Goal: Share content: Share content

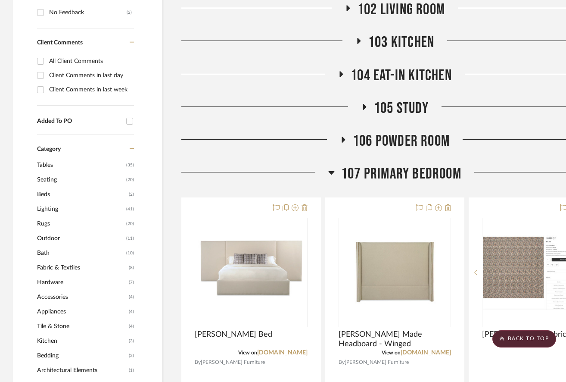
click at [331, 167] on icon at bounding box center [331, 172] width 6 height 10
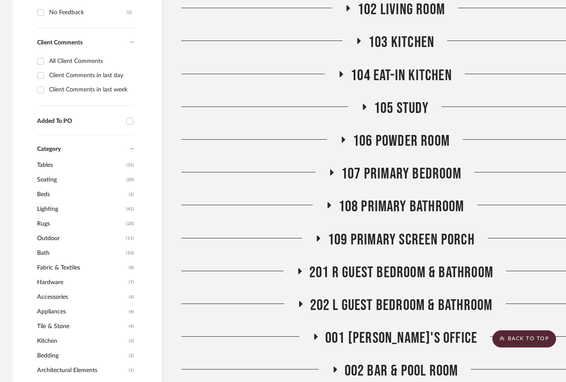
click at [395, 329] on span "001 [PERSON_NAME]'s Office" at bounding box center [401, 338] width 152 height 19
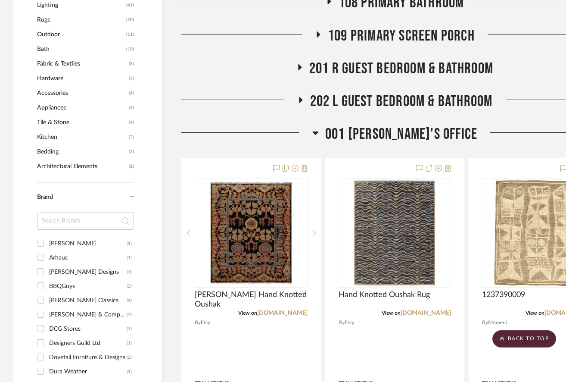
scroll to position [615, 0]
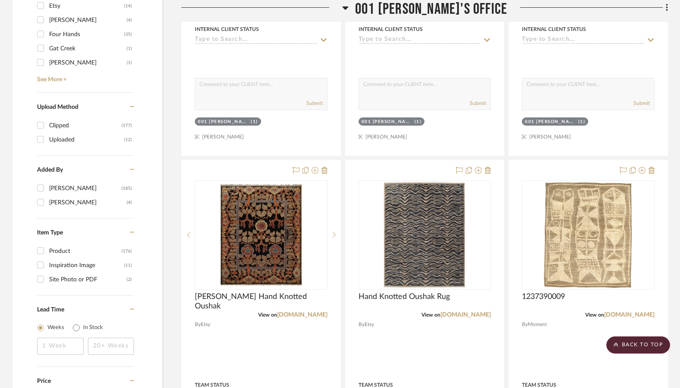
scroll to position [992, 0]
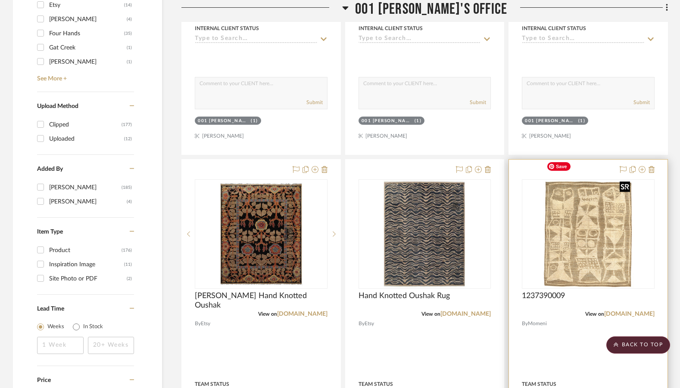
click at [572, 248] on img "0" at bounding box center [588, 234] width 90 height 108
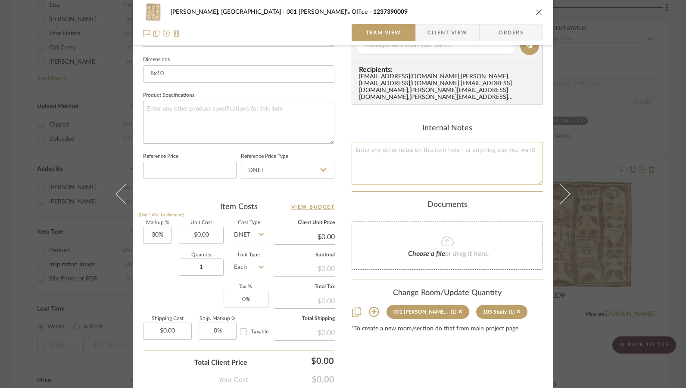
scroll to position [372, 0]
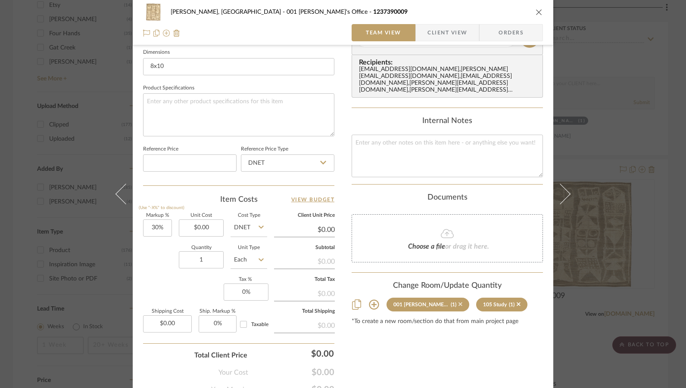
click at [458, 303] on icon at bounding box center [460, 305] width 4 height 4
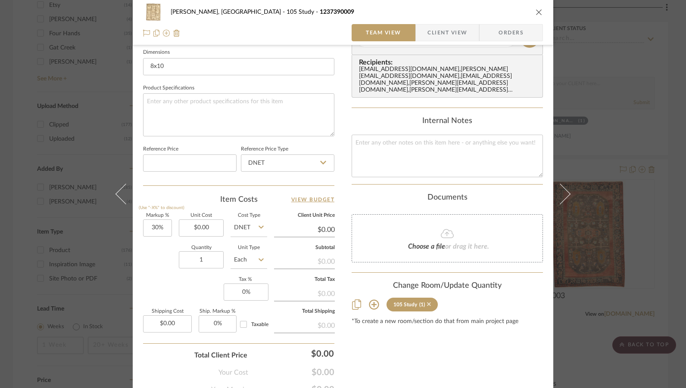
click at [427, 303] on icon at bounding box center [429, 305] width 4 height 4
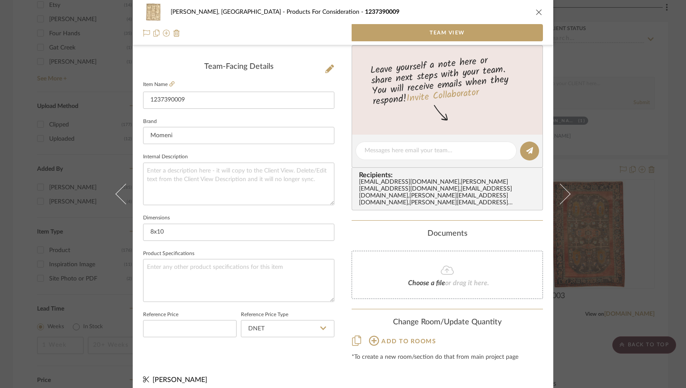
click at [535, 13] on button "close" at bounding box center [539, 12] width 8 height 8
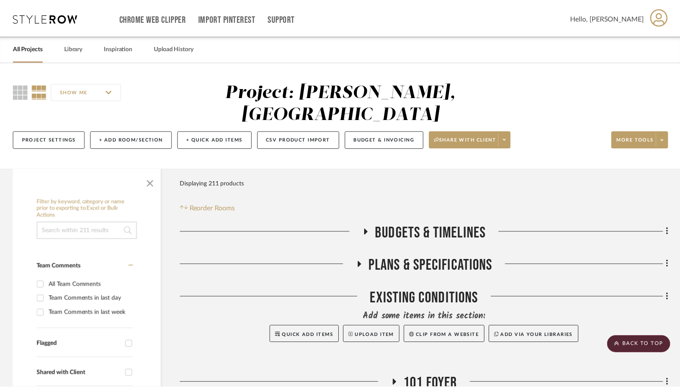
scroll to position [992, 0]
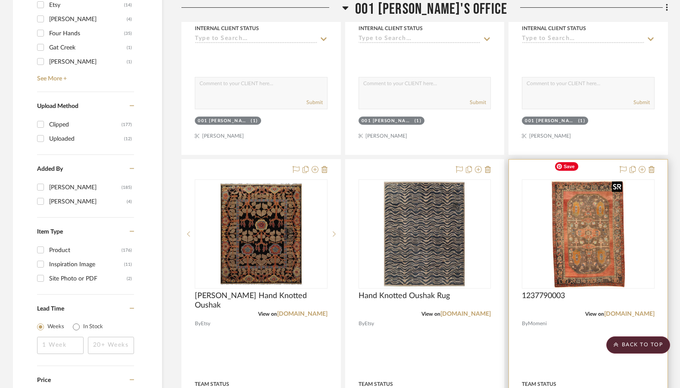
click at [572, 224] on img "0" at bounding box center [587, 234] width 75 height 108
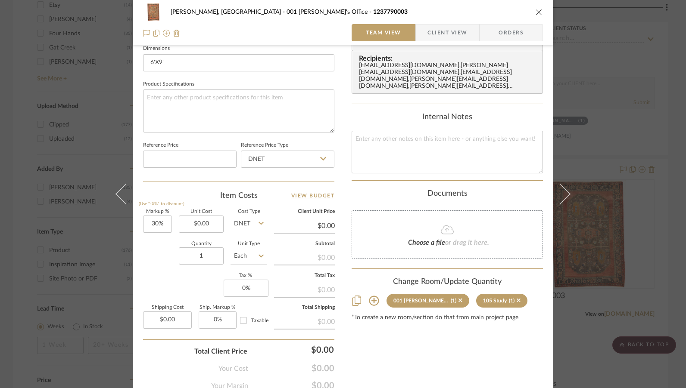
scroll to position [412, 0]
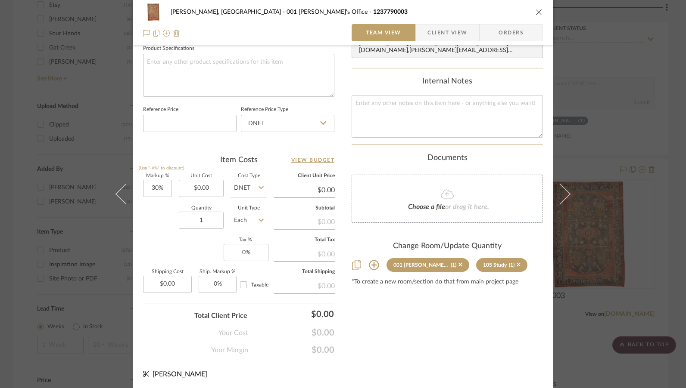
click at [504, 258] on sr-tag "105 Study (1)" at bounding box center [501, 265] width 51 height 14
click at [503, 258] on sr-tag "105 Study (1)" at bounding box center [501, 265] width 51 height 14
click at [516, 262] on icon at bounding box center [518, 265] width 4 height 6
click at [458, 262] on icon at bounding box center [460, 265] width 4 height 6
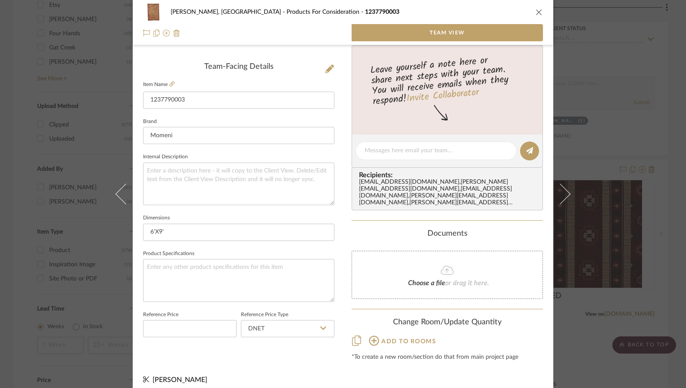
click at [535, 10] on icon "close" at bounding box center [538, 12] width 7 height 7
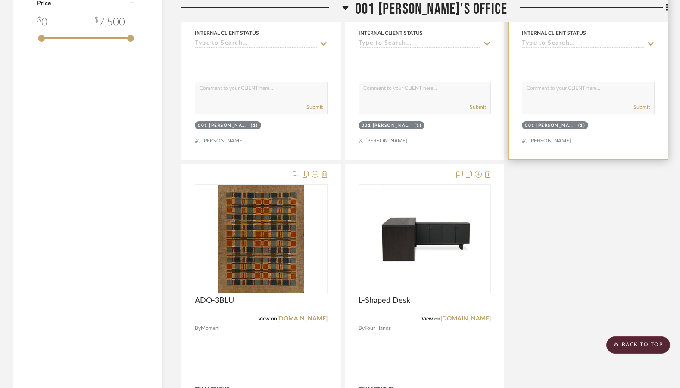
scroll to position [1372, 0]
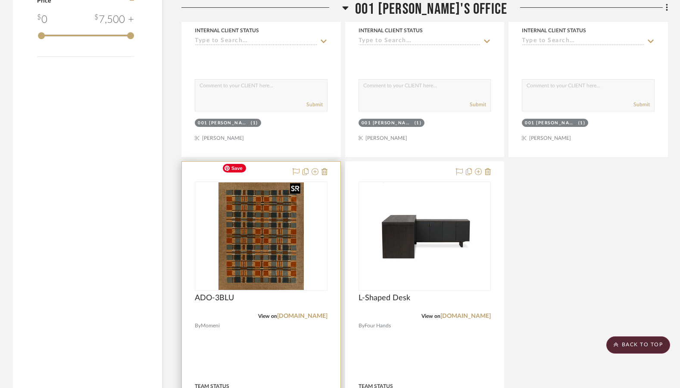
click at [270, 208] on img "0" at bounding box center [261, 237] width 86 height 108
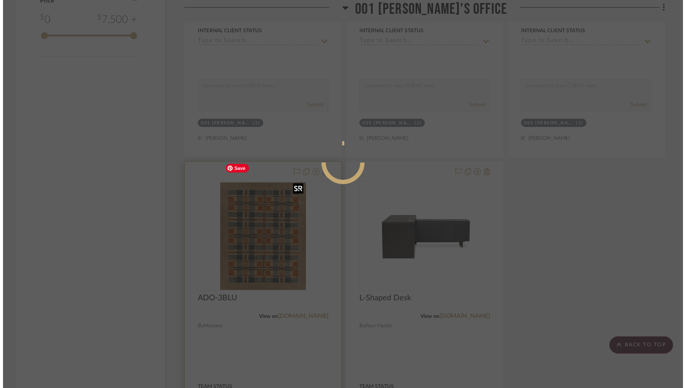
scroll to position [0, 0]
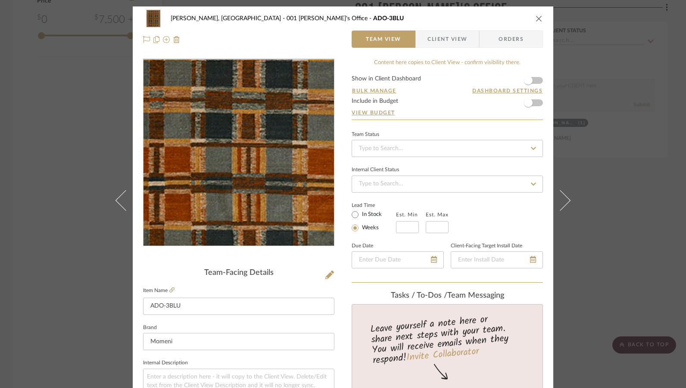
click at [264, 199] on img "0" at bounding box center [239, 152] width 148 height 187
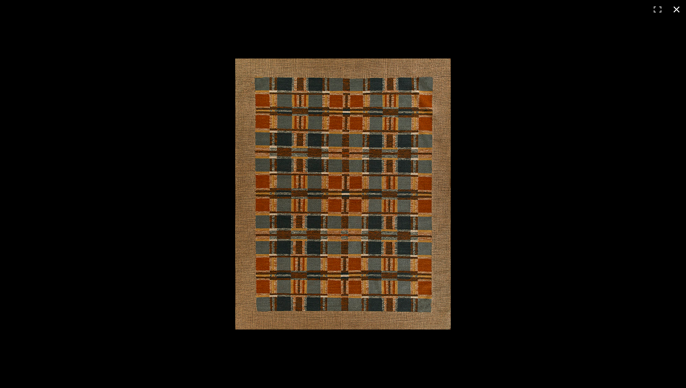
click at [572, 8] on button at bounding box center [676, 9] width 19 height 19
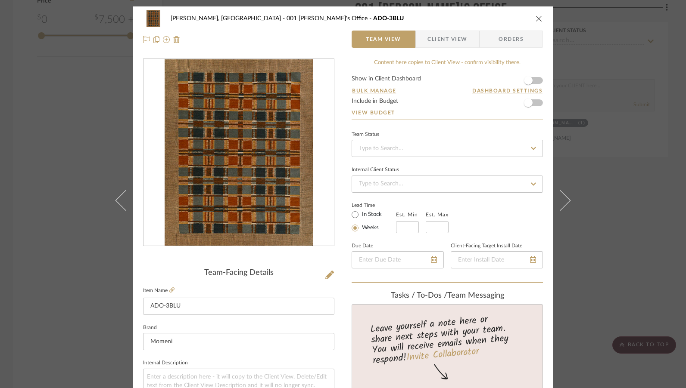
click at [537, 18] on icon "close" at bounding box center [538, 18] width 7 height 7
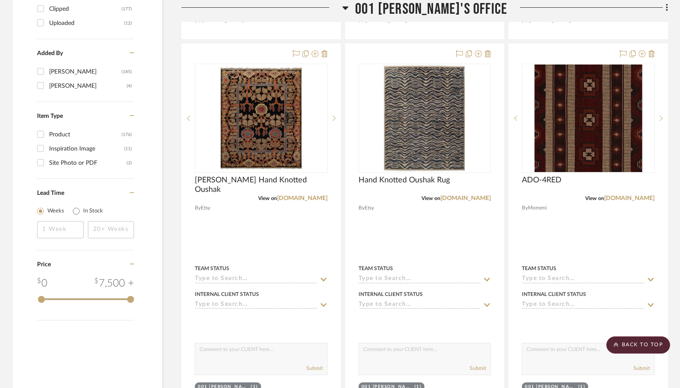
scroll to position [1108, 0]
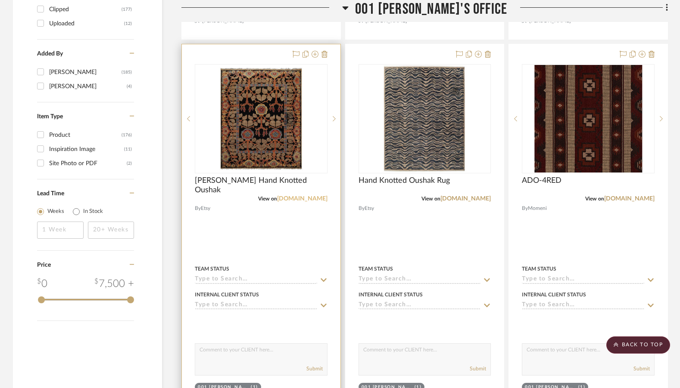
click at [310, 196] on link "[DOMAIN_NAME]" at bounding box center [302, 199] width 50 height 6
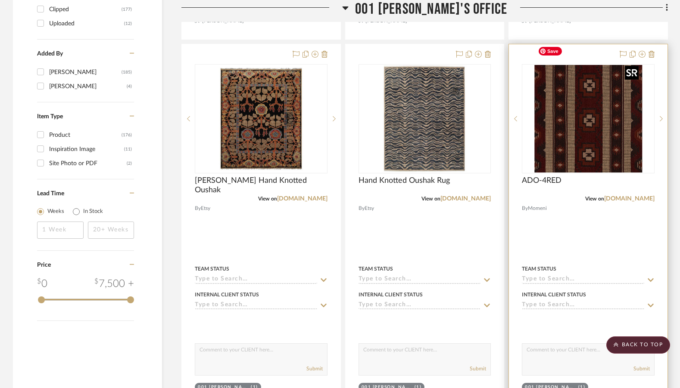
click at [572, 139] on img "0" at bounding box center [588, 119] width 108 height 108
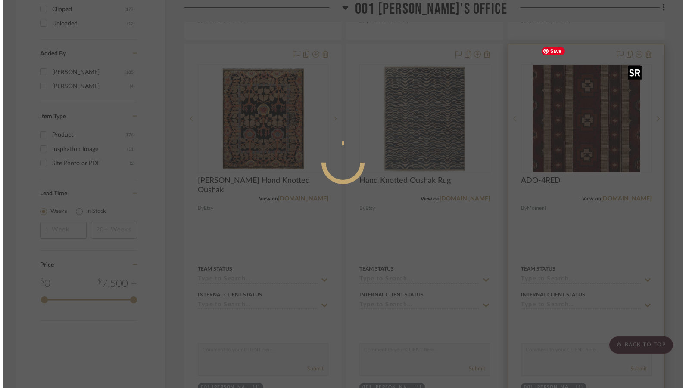
scroll to position [0, 0]
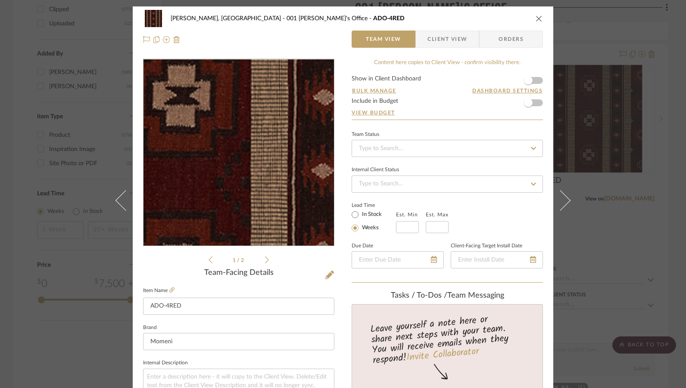
click at [256, 175] on img "0" at bounding box center [238, 152] width 187 height 187
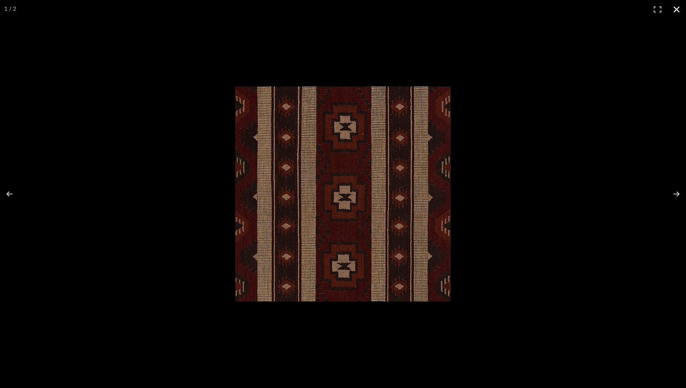
click at [572, 6] on button at bounding box center [676, 9] width 19 height 19
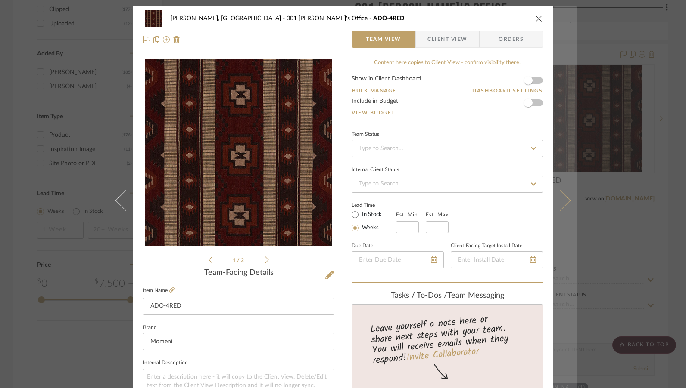
click at [562, 193] on button at bounding box center [565, 200] width 24 height 388
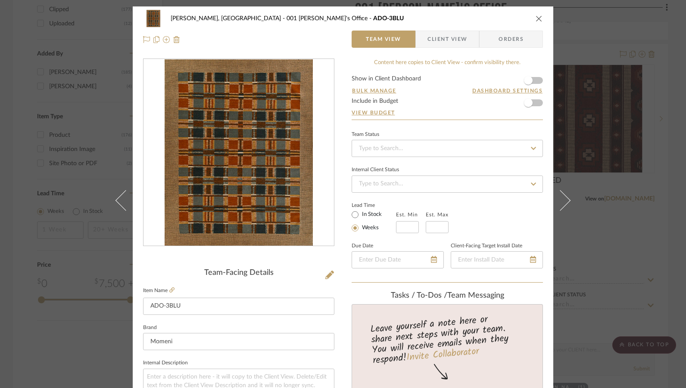
click at [533, 14] on div "Connolly, Clarkesville 001 Jason's Office ADO-3BLU" at bounding box center [343, 18] width 400 height 17
click at [535, 16] on icon "close" at bounding box center [538, 18] width 7 height 7
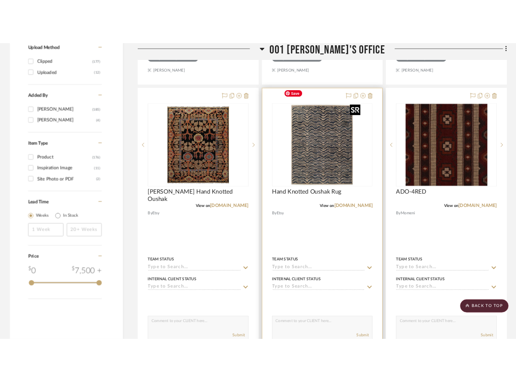
scroll to position [1093, 0]
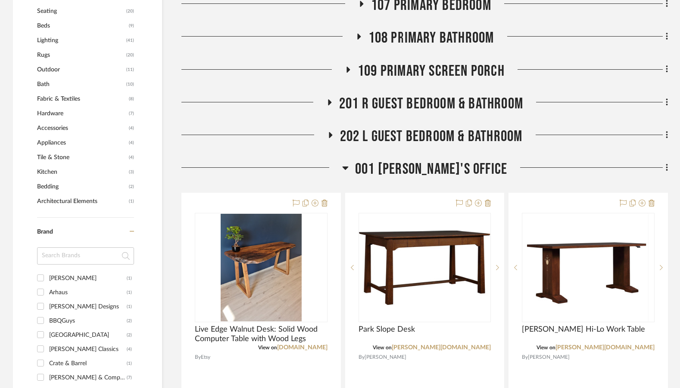
scroll to position [580, 0]
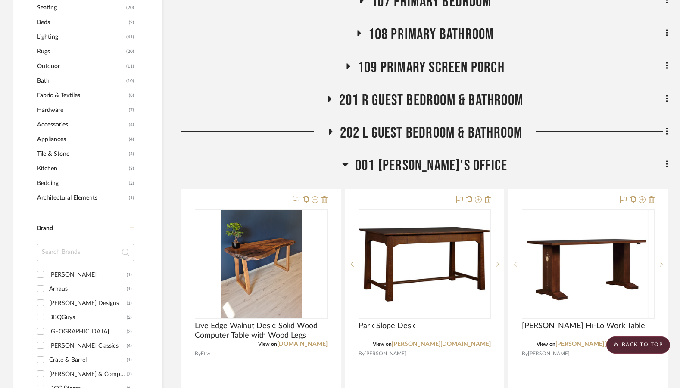
click at [348, 159] on icon at bounding box center [345, 164] width 6 height 10
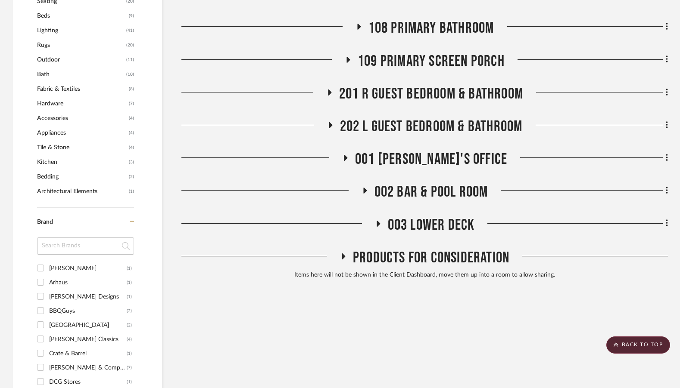
scroll to position [518, 0]
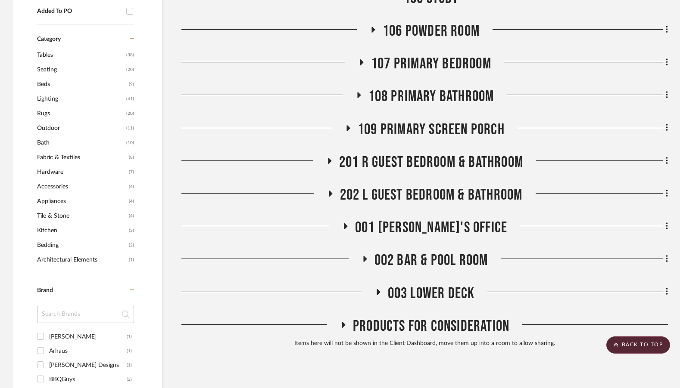
click at [386, 153] on span "201 R Guest Bedroom & Bathroom" at bounding box center [431, 162] width 184 height 19
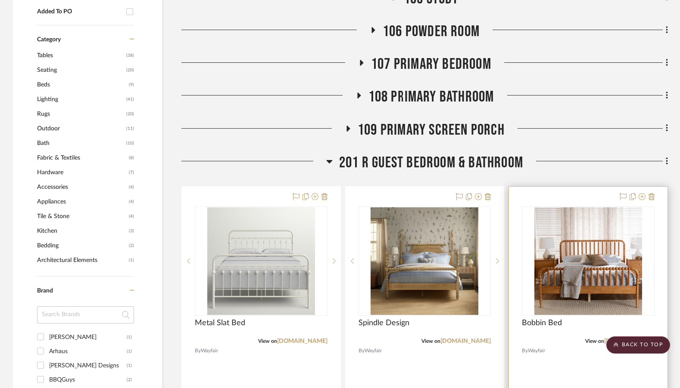
scroll to position [520, 0]
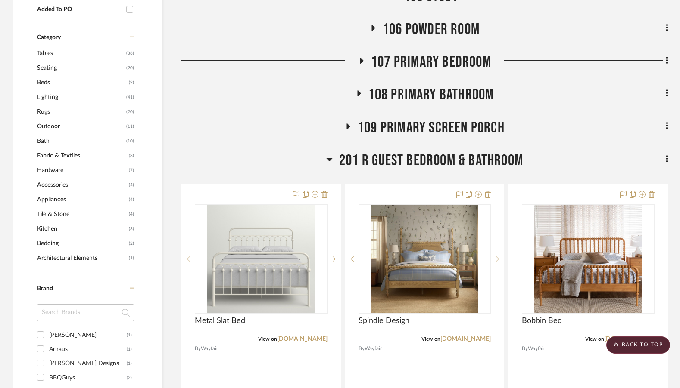
click at [456, 53] on span "107 Primary Bedroom" at bounding box center [431, 62] width 120 height 19
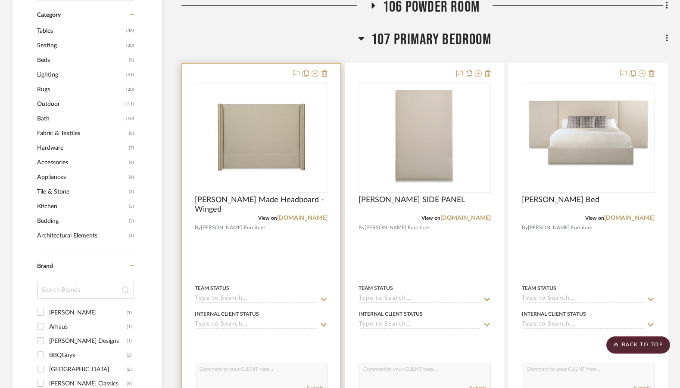
scroll to position [547, 0]
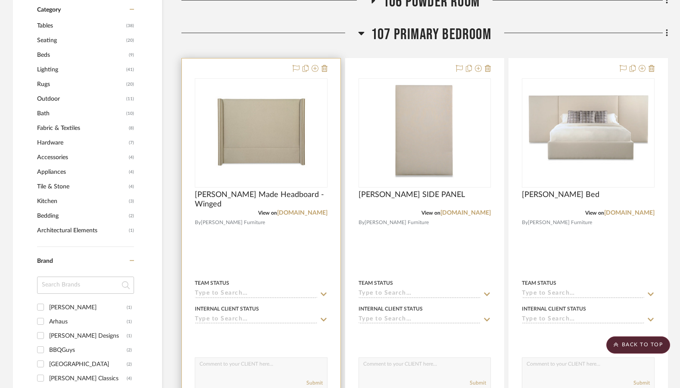
click at [208, 358] on textarea at bounding box center [261, 366] width 132 height 16
type textarea "Can use the fabric you liked on this headboard"
click at [318, 379] on button "Submit" at bounding box center [314, 383] width 16 height 8
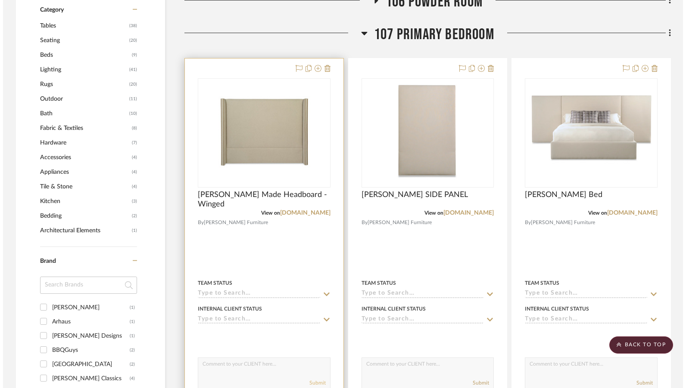
scroll to position [0, 0]
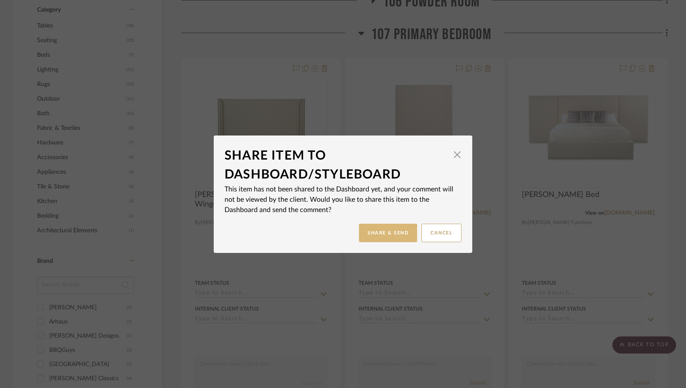
click at [388, 233] on button "Share & Send" at bounding box center [388, 233] width 58 height 19
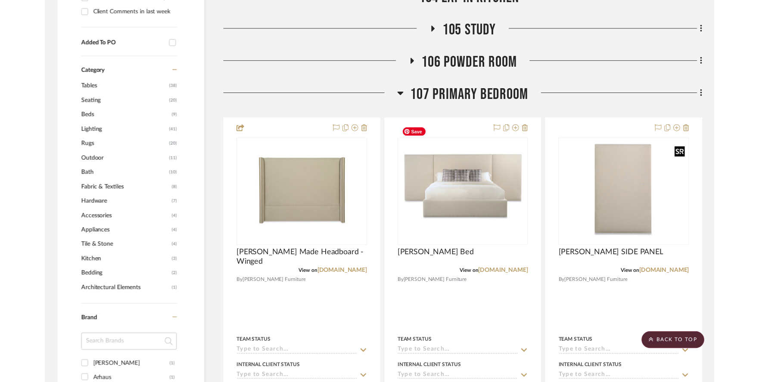
scroll to position [483, 0]
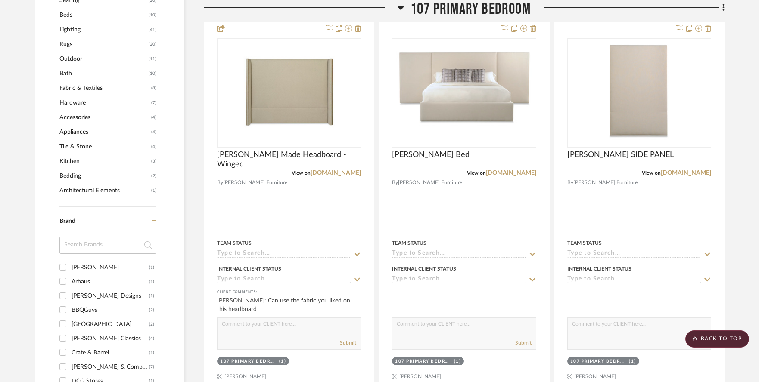
scroll to position [593, 0]
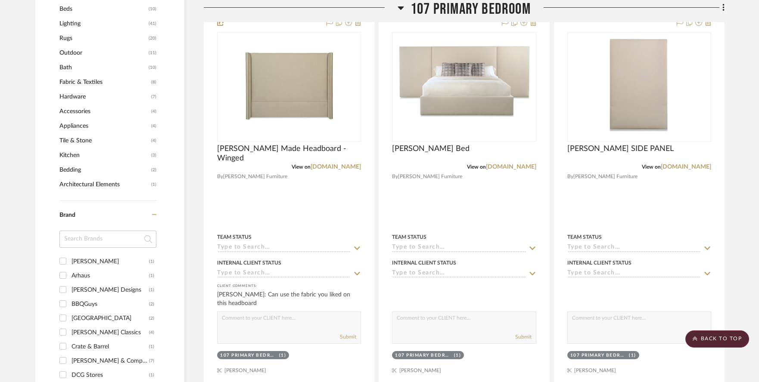
click at [399, 6] on icon at bounding box center [401, 7] width 6 height 3
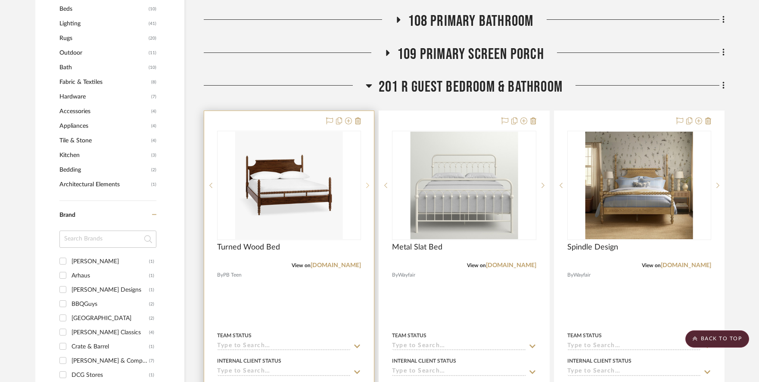
click at [368, 183] on icon at bounding box center [367, 186] width 3 height 6
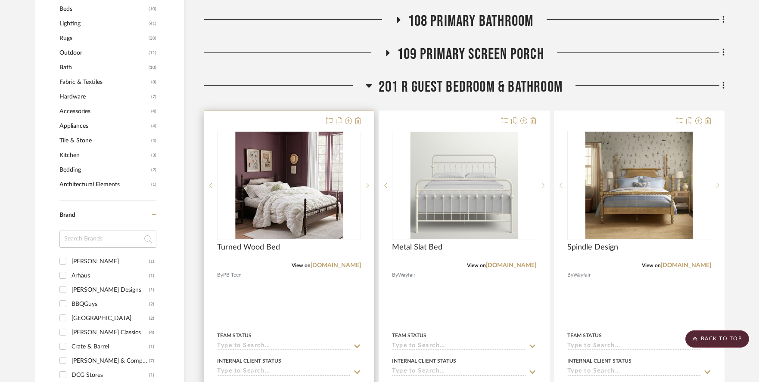
click at [368, 183] on icon at bounding box center [367, 186] width 3 height 6
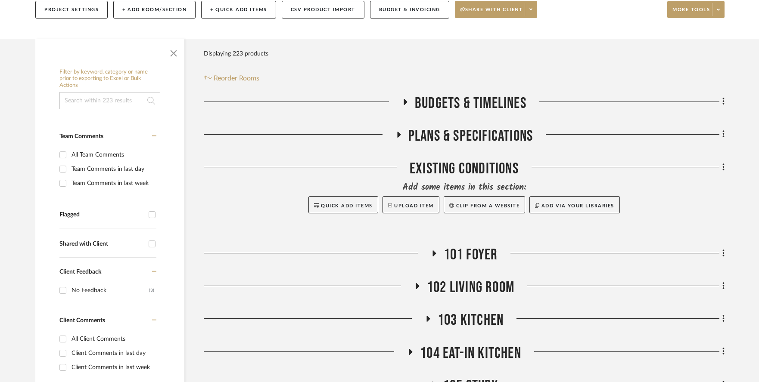
scroll to position [0, 0]
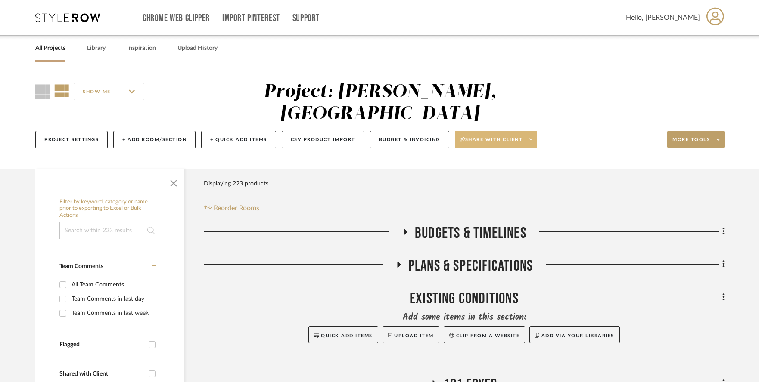
click at [510, 131] on button "Share with client" at bounding box center [496, 139] width 83 height 17
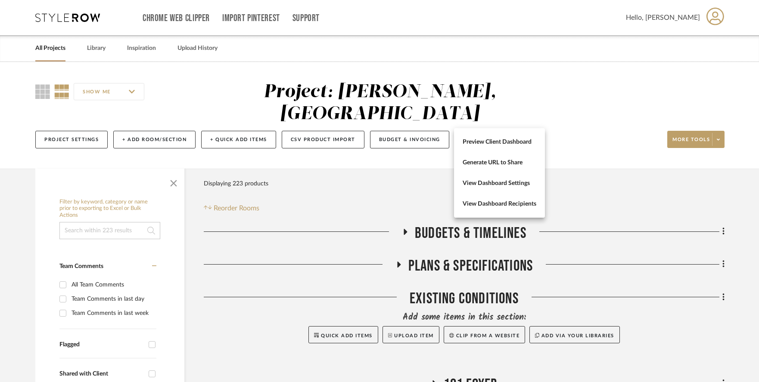
click at [684, 117] on div at bounding box center [379, 191] width 759 height 382
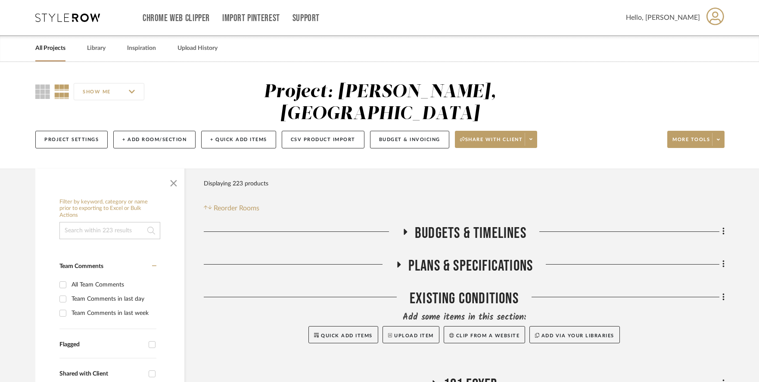
click at [684, 137] on span "More tools" at bounding box center [690, 143] width 37 height 13
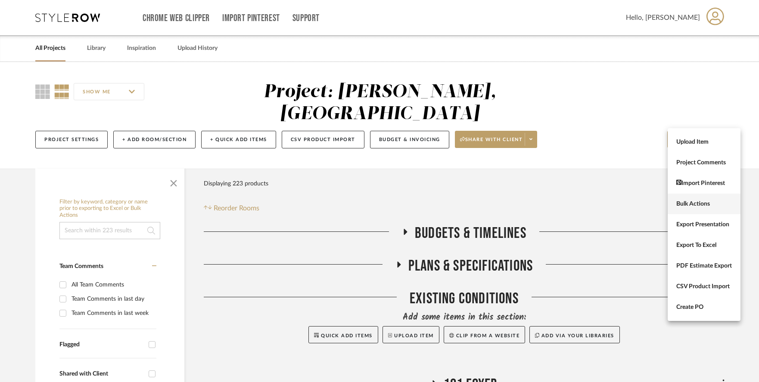
click at [687, 204] on span "Bulk Actions" at bounding box center [704, 204] width 56 height 7
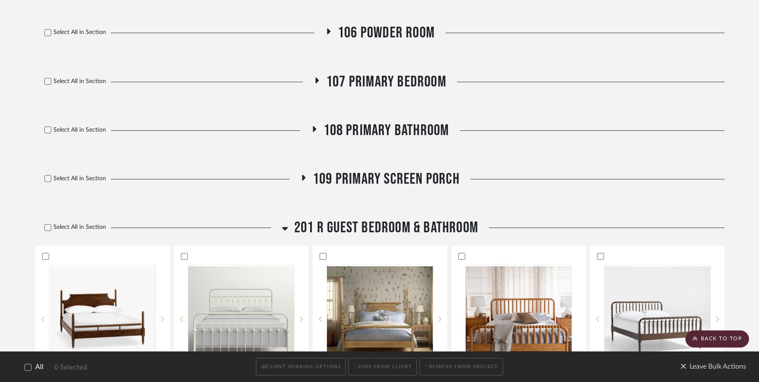
scroll to position [554, 0]
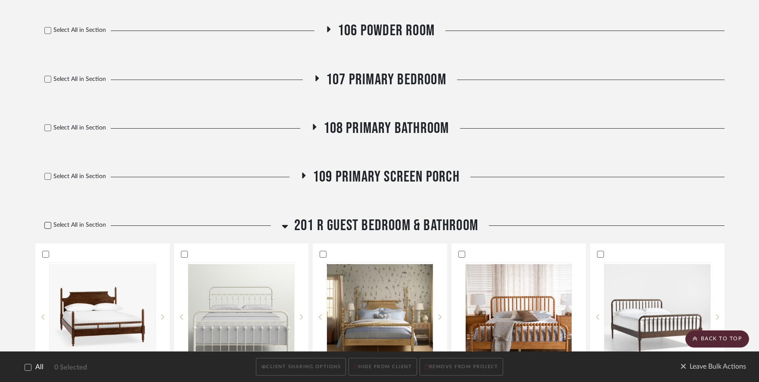
click at [48, 223] on icon at bounding box center [48, 226] width 6 height 6
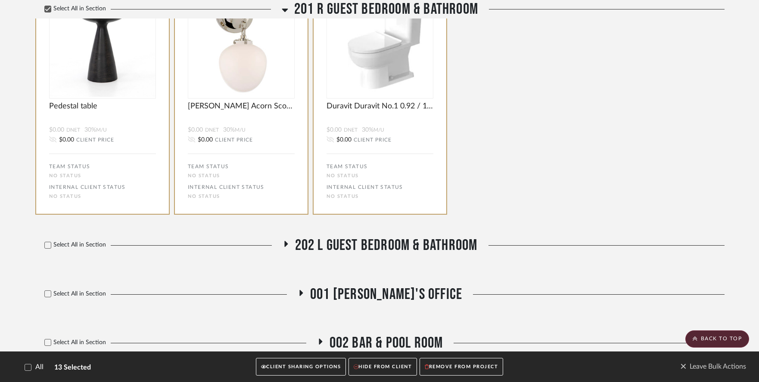
scroll to position [1395, 0]
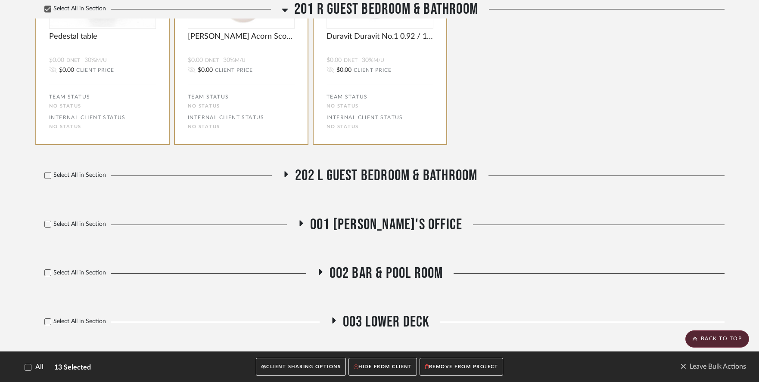
click at [292, 365] on button "CLIENT SHARING OPTIONS" at bounding box center [301, 368] width 90 height 18
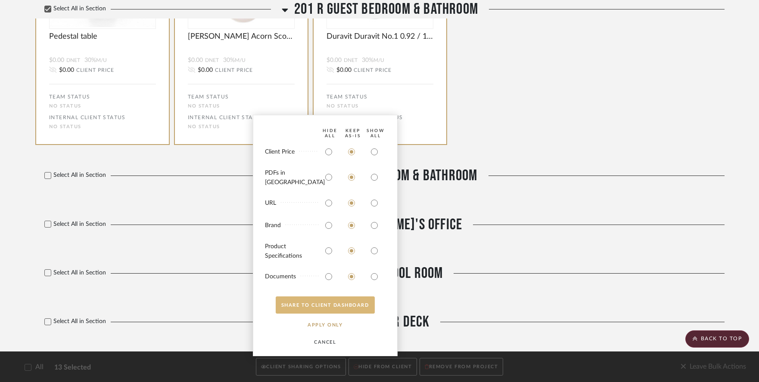
click at [332, 304] on button "SHARE TO CLIENT Dashboard" at bounding box center [325, 305] width 99 height 17
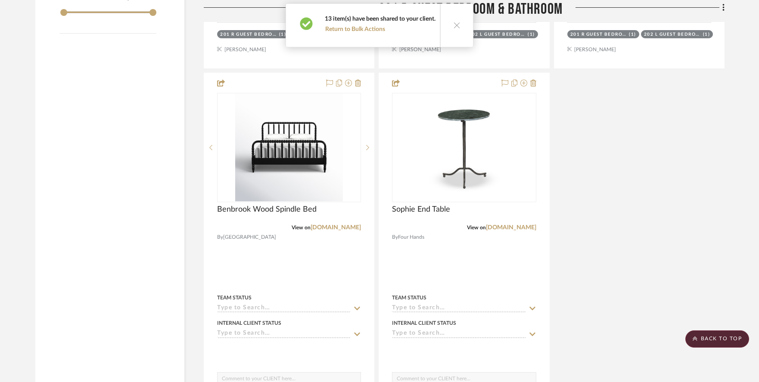
click at [454, 24] on icon at bounding box center [456, 25] width 7 height 7
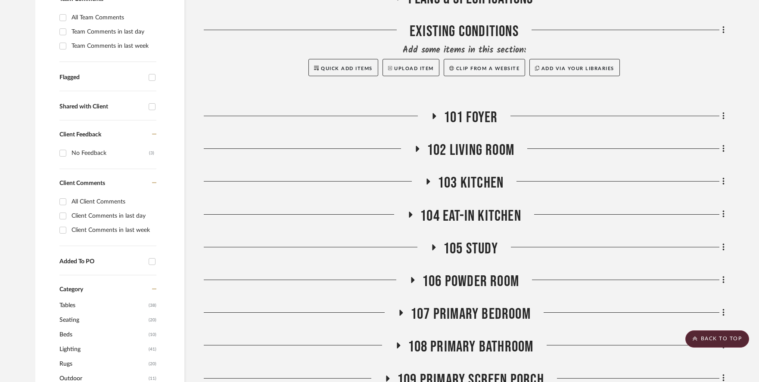
scroll to position [0, 0]
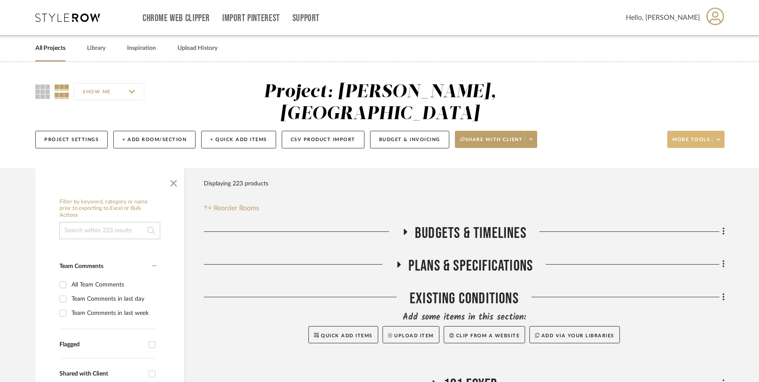
click at [694, 137] on span "More tools" at bounding box center [690, 143] width 37 height 13
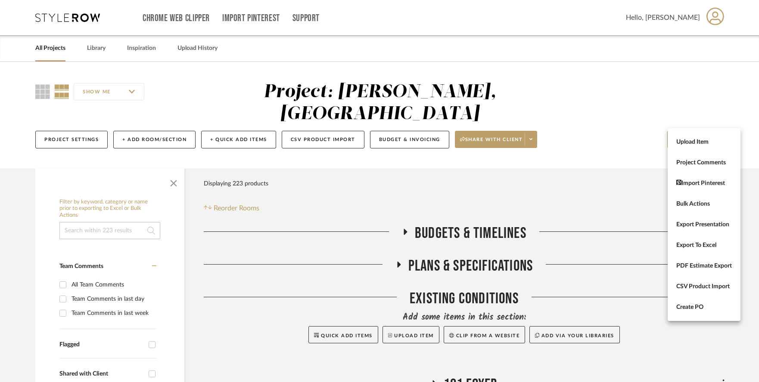
click at [512, 120] on div at bounding box center [379, 191] width 759 height 382
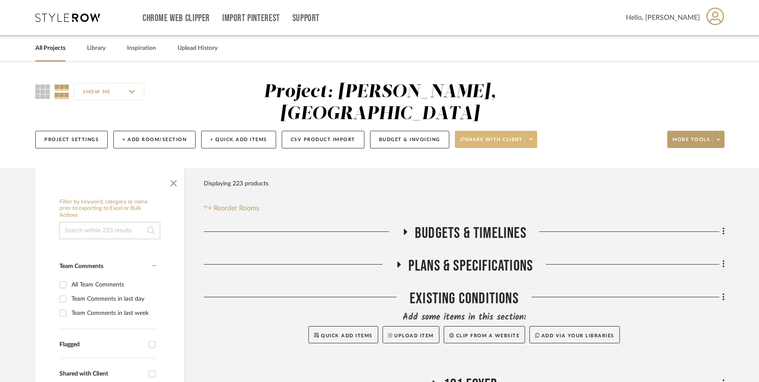
click at [523, 137] on span "Share with client" at bounding box center [491, 143] width 63 height 13
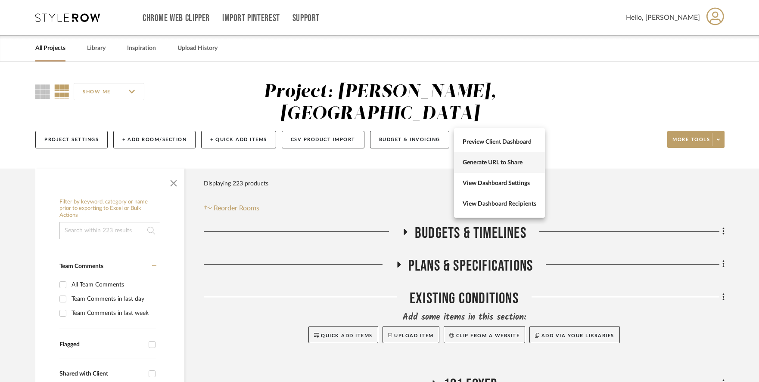
click at [503, 162] on span "Generate URL to Share" at bounding box center [500, 162] width 74 height 7
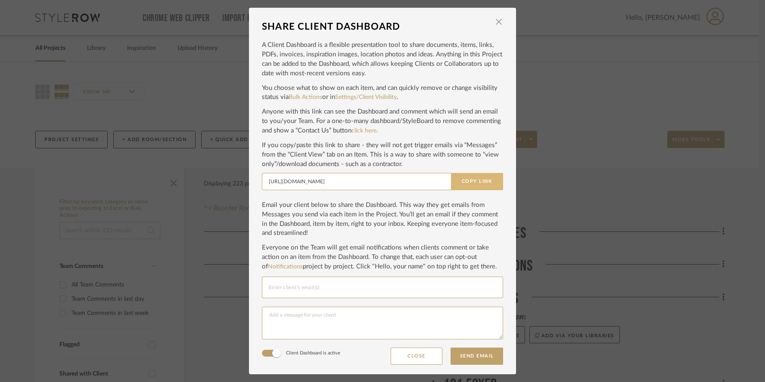
click at [457, 176] on button "Copy Link" at bounding box center [477, 181] width 52 height 17
click at [497, 26] on span "button" at bounding box center [498, 21] width 17 height 17
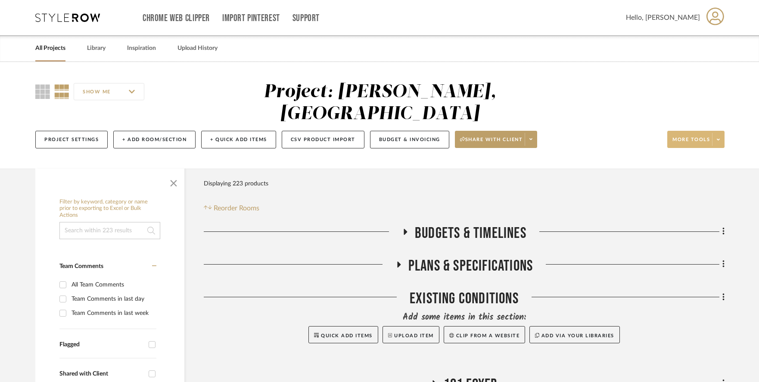
click at [677, 137] on span "More tools" at bounding box center [690, 143] width 37 height 13
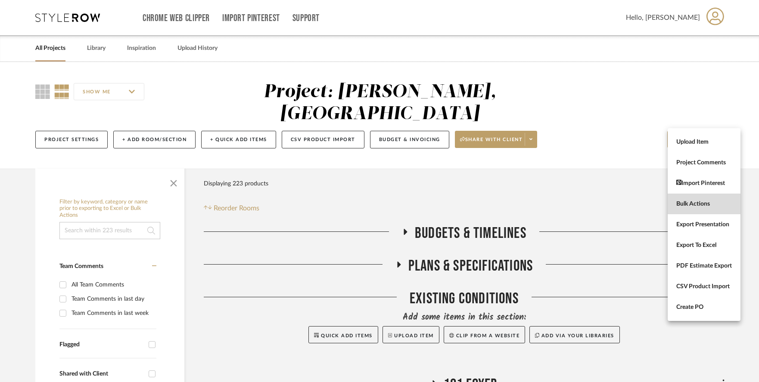
click at [684, 202] on span "Bulk Actions" at bounding box center [704, 204] width 56 height 7
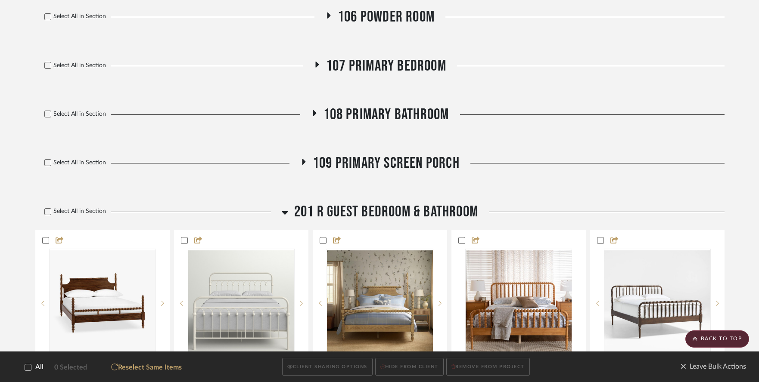
scroll to position [594, 0]
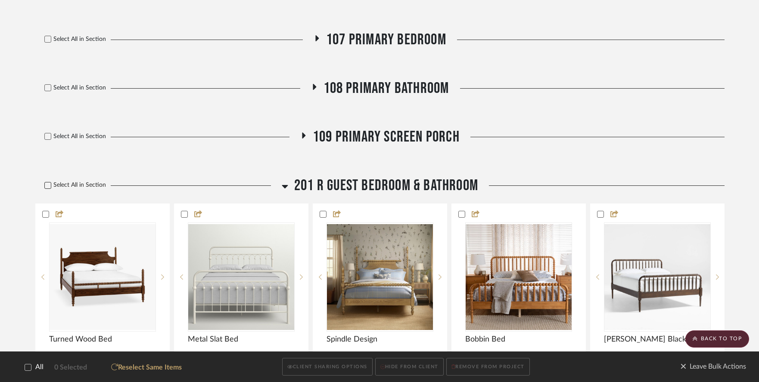
click at [49, 183] on icon at bounding box center [48, 186] width 6 height 6
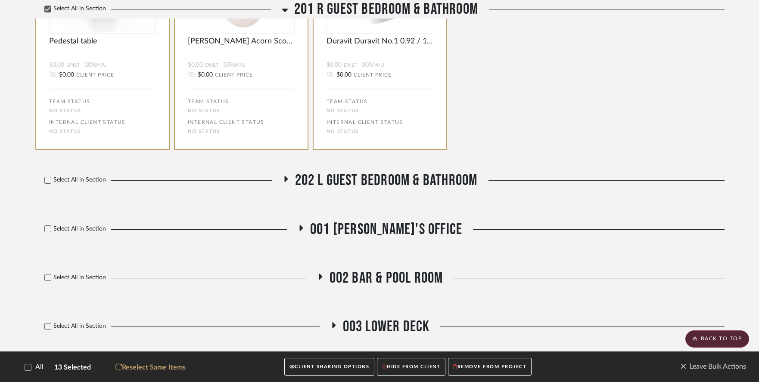
scroll to position [1392, 0]
click at [47, 177] on icon at bounding box center [48, 180] width 6 height 6
click at [327, 368] on button "CLIENT SHARING OPTIONS" at bounding box center [329, 368] width 90 height 18
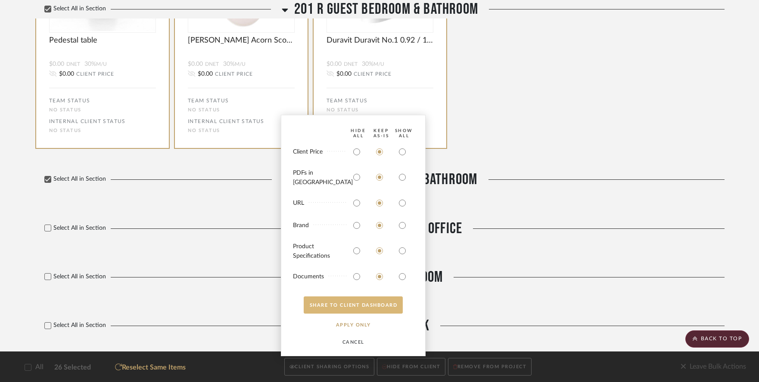
click at [348, 306] on button "SHARE TO CLIENT Dashboard" at bounding box center [353, 305] width 99 height 17
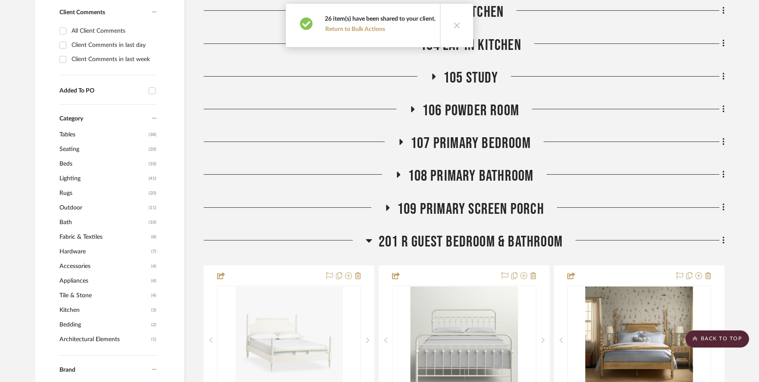
scroll to position [410, 0]
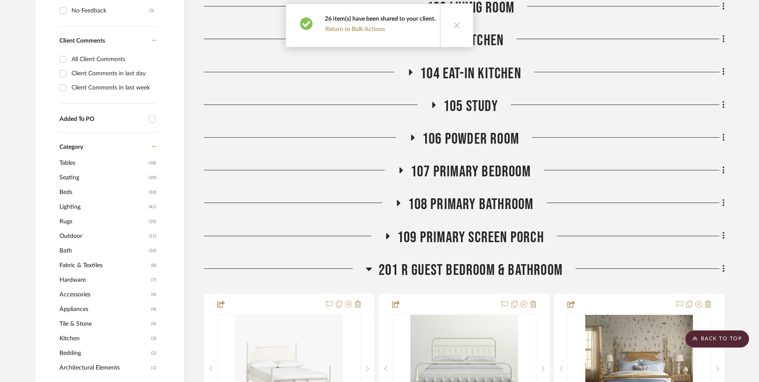
click at [457, 24] on icon at bounding box center [456, 25] width 7 height 7
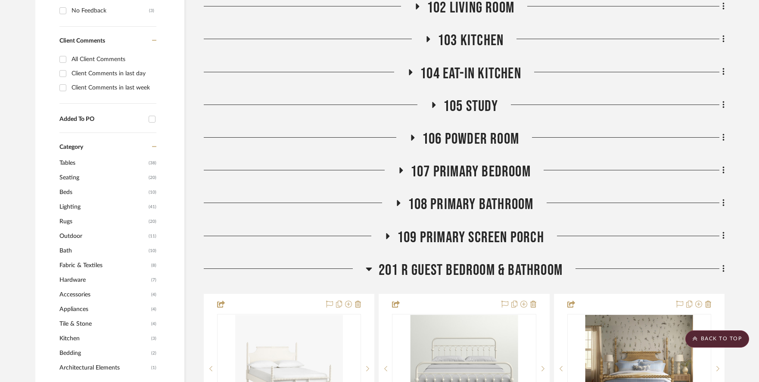
scroll to position [0, 0]
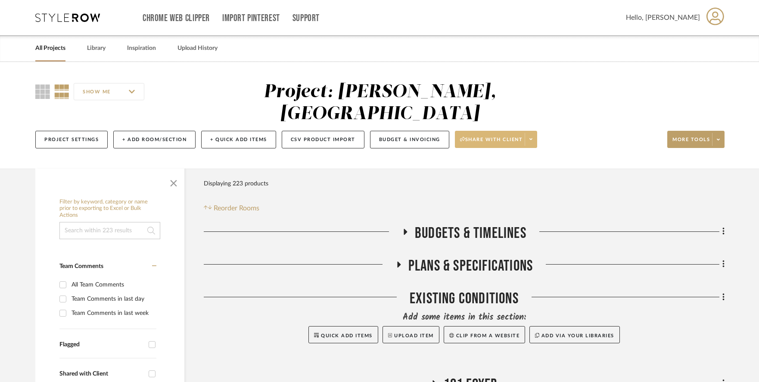
click at [518, 137] on span "Share with client" at bounding box center [491, 143] width 63 height 13
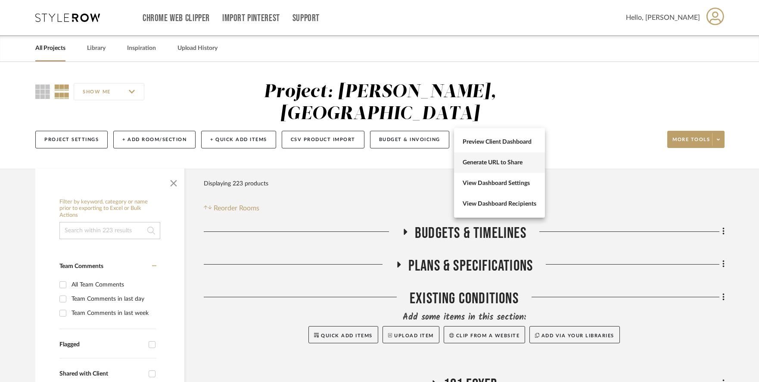
click at [507, 161] on span "Generate URL to Share" at bounding box center [500, 162] width 74 height 7
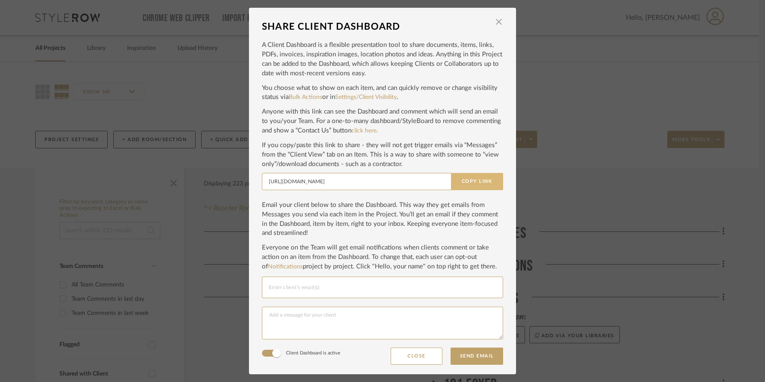
click at [481, 178] on button "Copy Link" at bounding box center [477, 181] width 52 height 17
click at [495, 23] on span "button" at bounding box center [498, 21] width 17 height 17
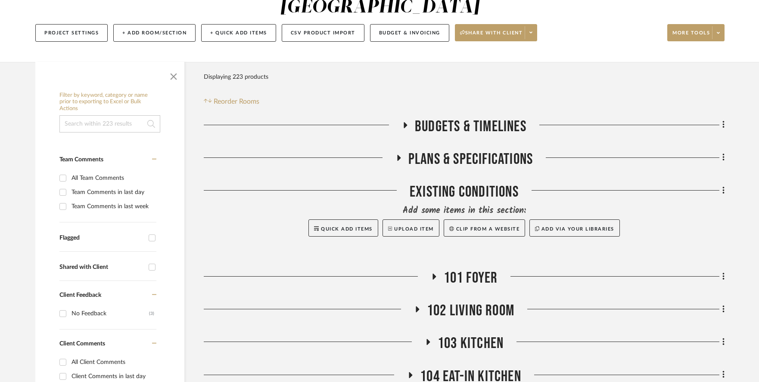
scroll to position [107, 0]
click at [699, 29] on span "More tools" at bounding box center [690, 35] width 37 height 13
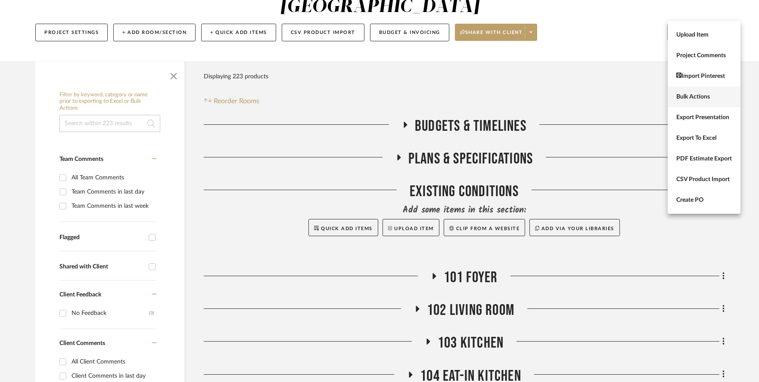
click at [694, 100] on span "Bulk Actions" at bounding box center [704, 96] width 56 height 7
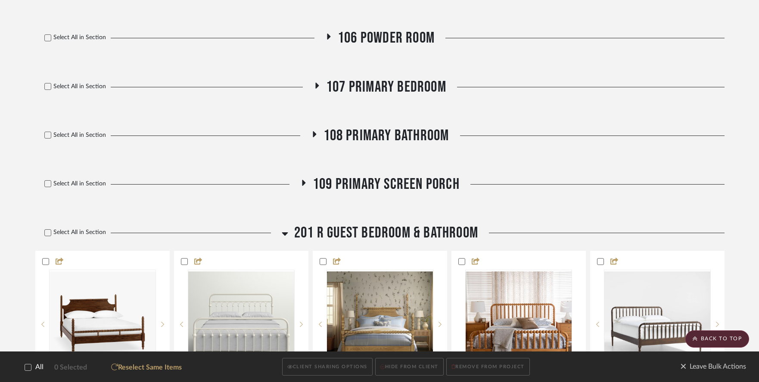
scroll to position [548, 0]
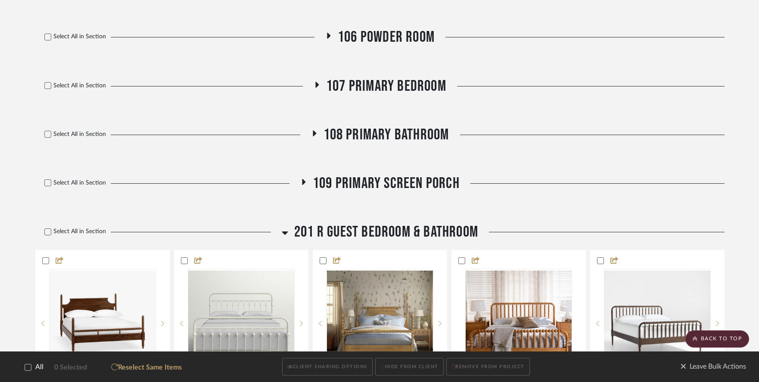
click at [319, 81] on icon at bounding box center [317, 84] width 10 height 6
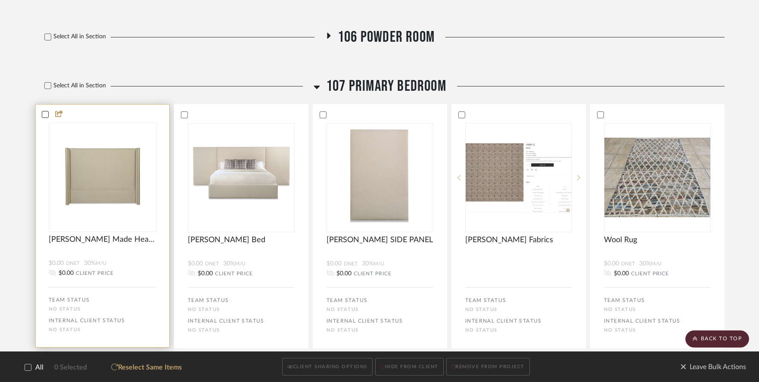
click at [45, 112] on icon at bounding box center [46, 114] width 6 height 4
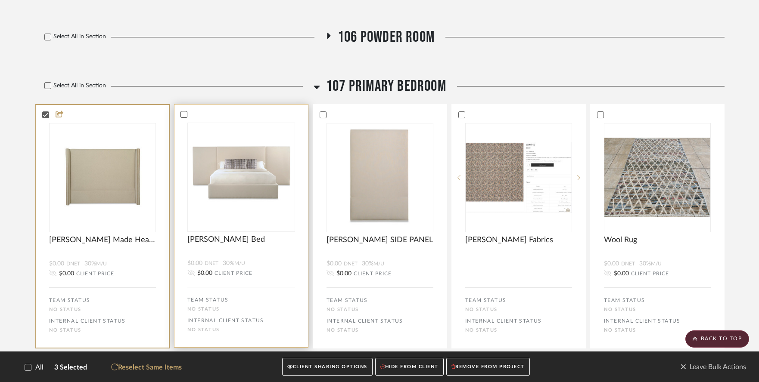
click at [184, 112] on icon at bounding box center [184, 115] width 6 height 6
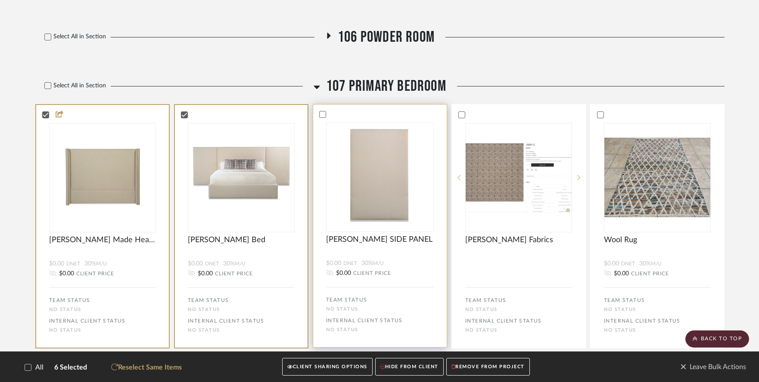
click at [326, 111] on div at bounding box center [380, 115] width 134 height 8
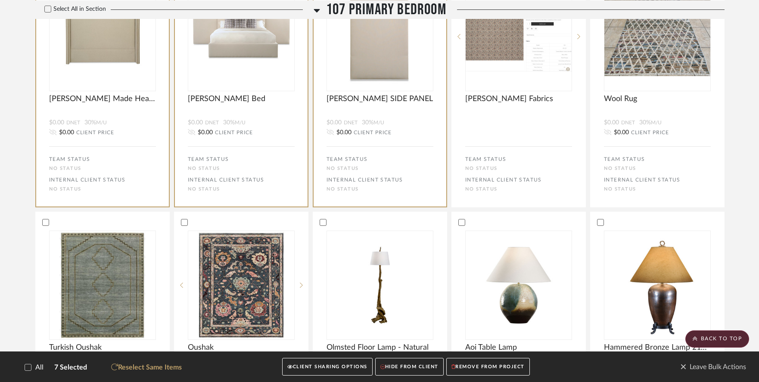
scroll to position [691, 0]
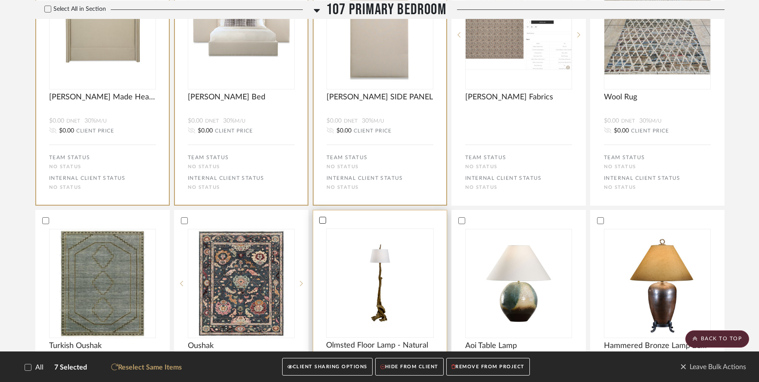
click at [324, 217] on icon at bounding box center [323, 220] width 6 height 6
click at [460, 217] on icon at bounding box center [461, 220] width 6 height 6
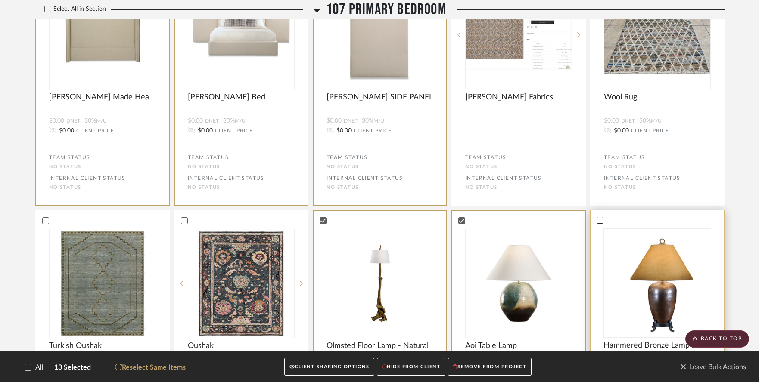
click at [601, 218] on icon at bounding box center [600, 220] width 6 height 4
click at [323, 218] on icon at bounding box center [323, 220] width 6 height 4
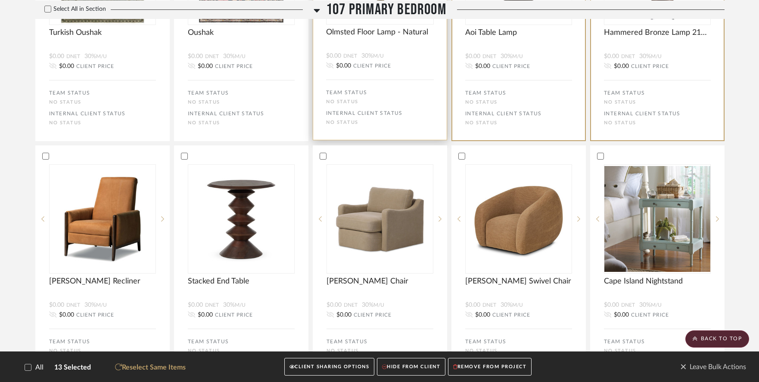
scroll to position [1006, 0]
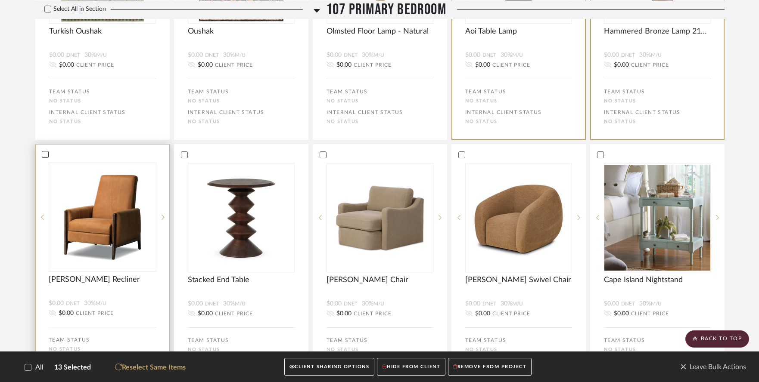
click at [47, 152] on icon at bounding box center [46, 154] width 6 height 4
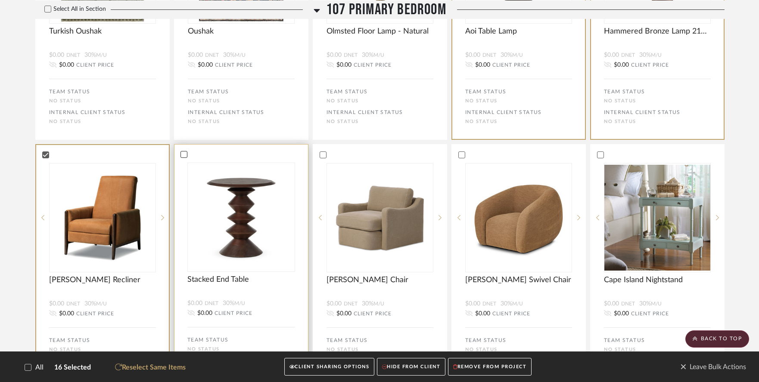
click at [181, 152] on icon at bounding box center [184, 155] width 6 height 6
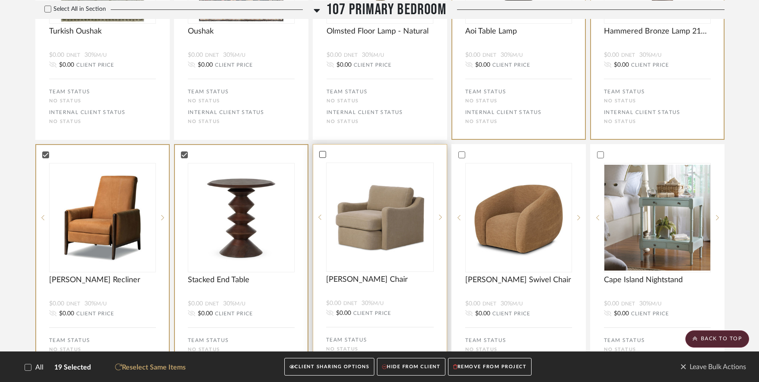
click at [323, 152] on icon at bounding box center [323, 155] width 6 height 6
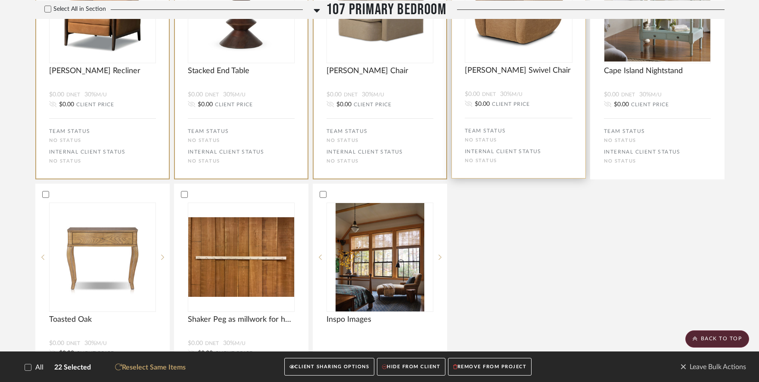
scroll to position [1243, 0]
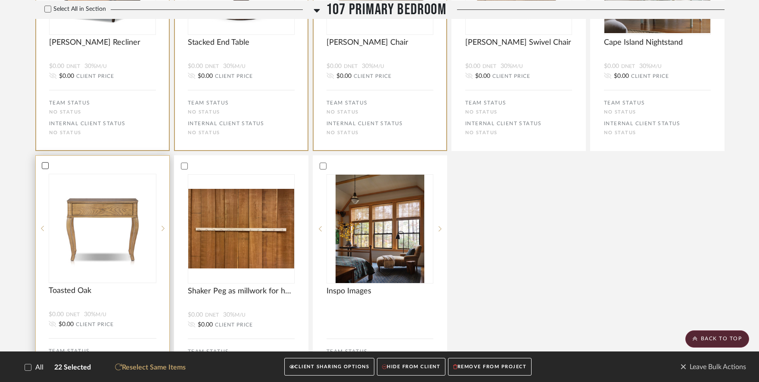
click at [44, 163] on icon at bounding box center [45, 166] width 6 height 6
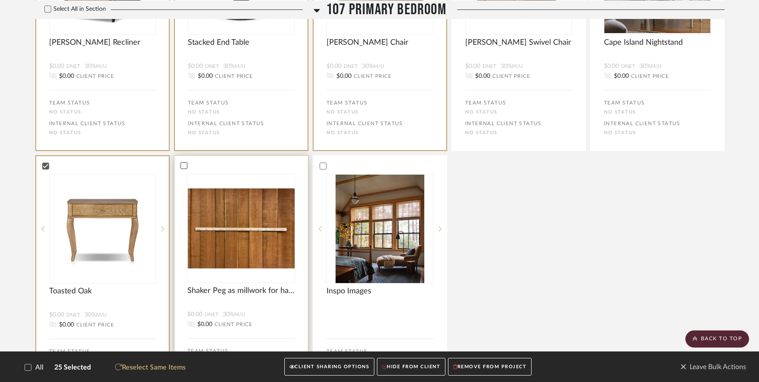
click at [185, 164] on icon at bounding box center [184, 166] width 6 height 4
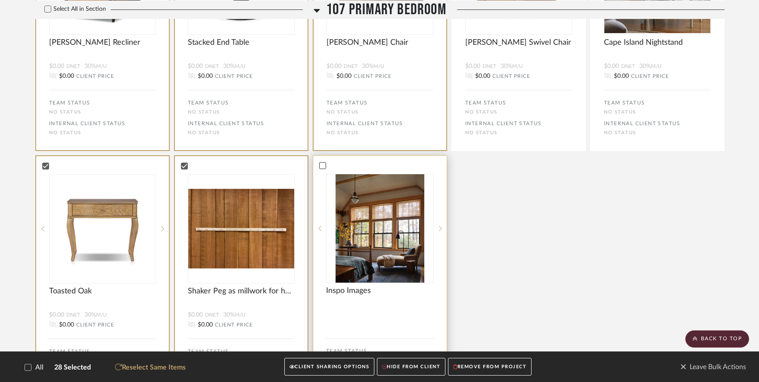
click at [323, 164] on icon at bounding box center [323, 166] width 6 height 4
click at [335, 367] on button "CLIENT SHARING OPTIONS" at bounding box center [329, 368] width 90 height 18
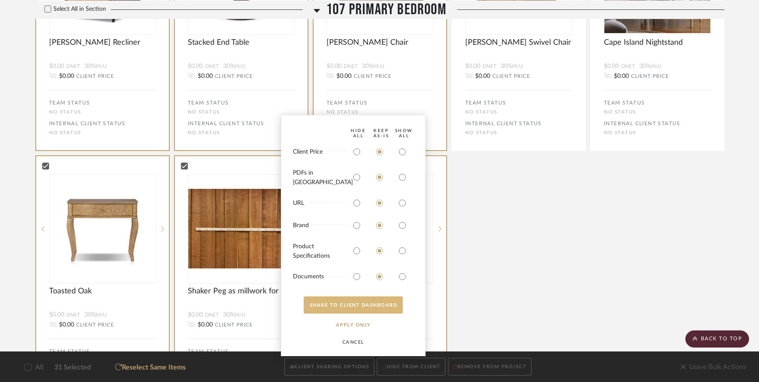
click at [352, 305] on button "SHARE TO CLIENT Dashboard" at bounding box center [353, 305] width 99 height 17
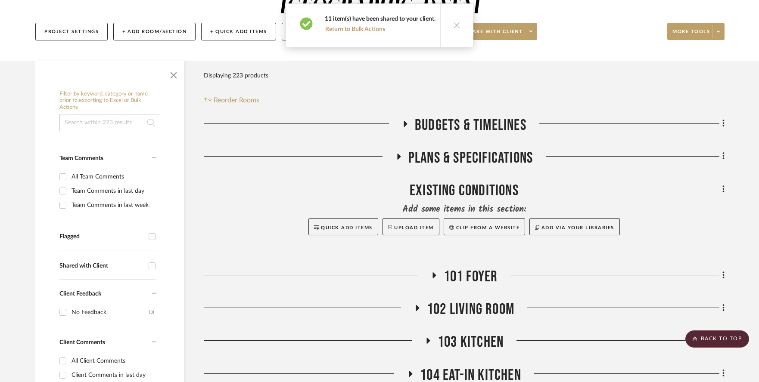
scroll to position [0, 0]
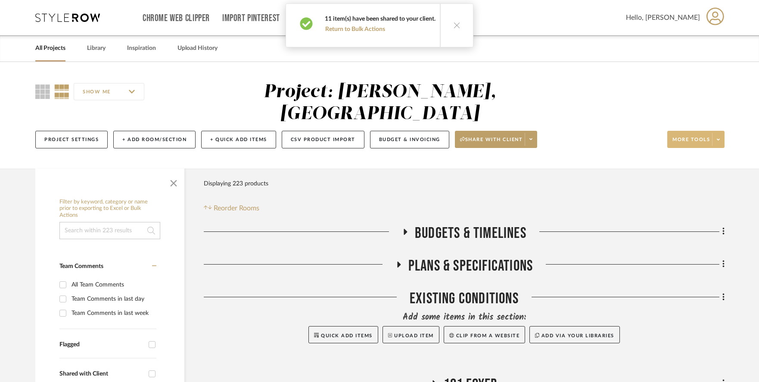
click at [693, 131] on button "More tools" at bounding box center [695, 139] width 57 height 17
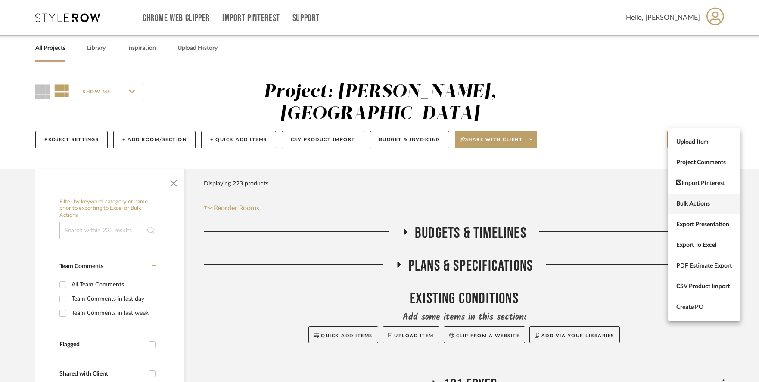
click at [686, 210] on button "Bulk Actions" at bounding box center [704, 204] width 73 height 21
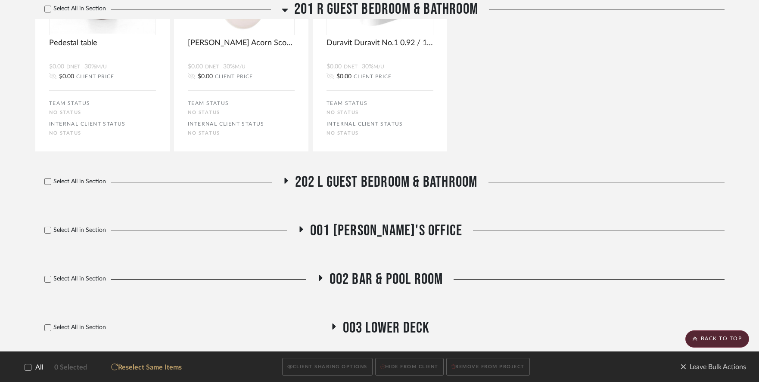
scroll to position [2381, 0]
click at [379, 211] on div "Select All in Section 001 Jason's Office" at bounding box center [379, 230] width 689 height 38
click at [377, 221] on span "001 [PERSON_NAME]'s Office" at bounding box center [386, 230] width 152 height 19
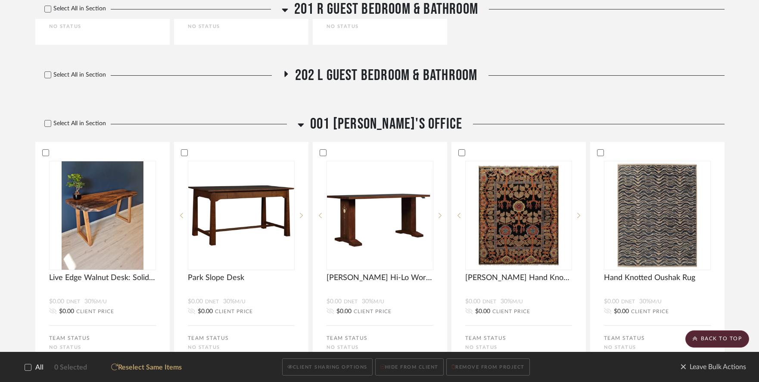
scroll to position [2488, 0]
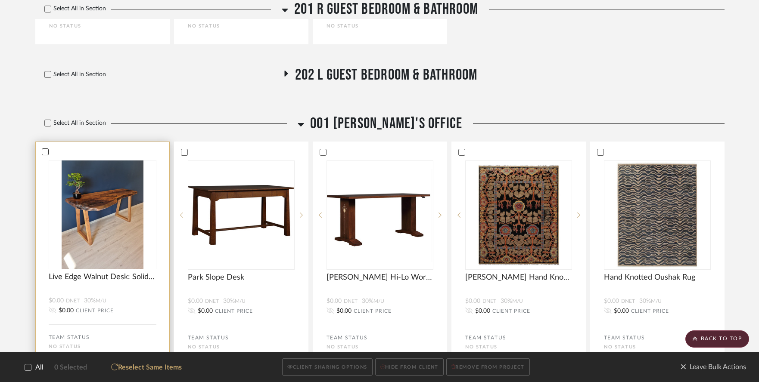
click at [44, 149] on icon at bounding box center [45, 152] width 6 height 6
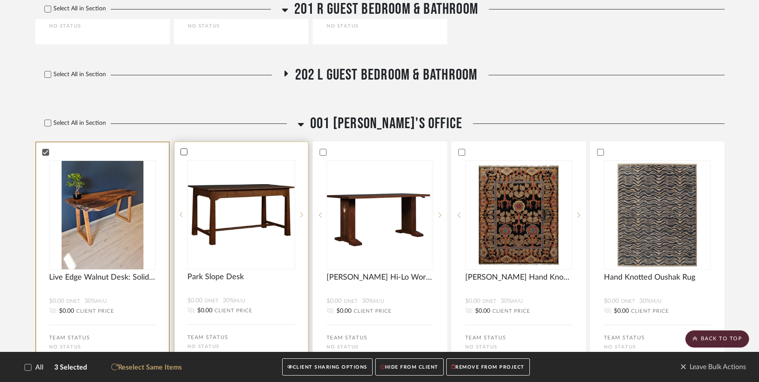
click at [185, 149] on icon at bounding box center [184, 152] width 6 height 6
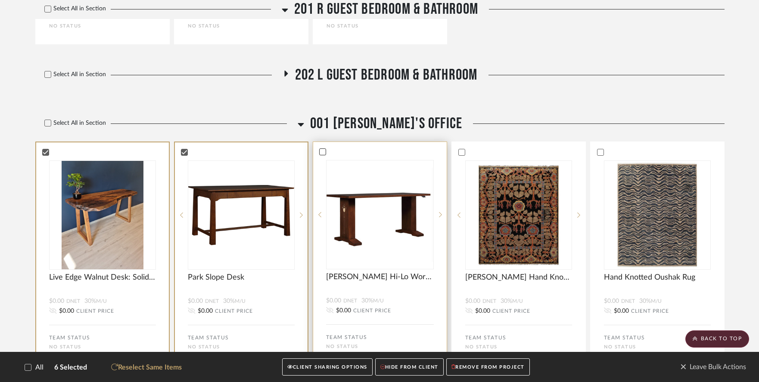
click at [323, 149] on icon at bounding box center [323, 152] width 6 height 6
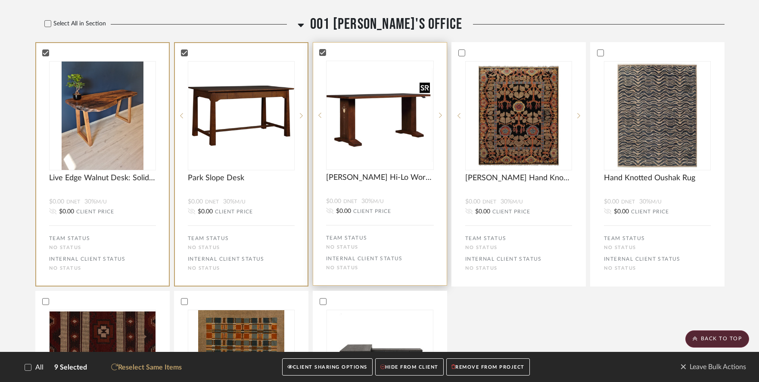
scroll to position [2587, 0]
click at [318, 366] on button "CLIENT SHARING OPTIONS" at bounding box center [327, 368] width 90 height 18
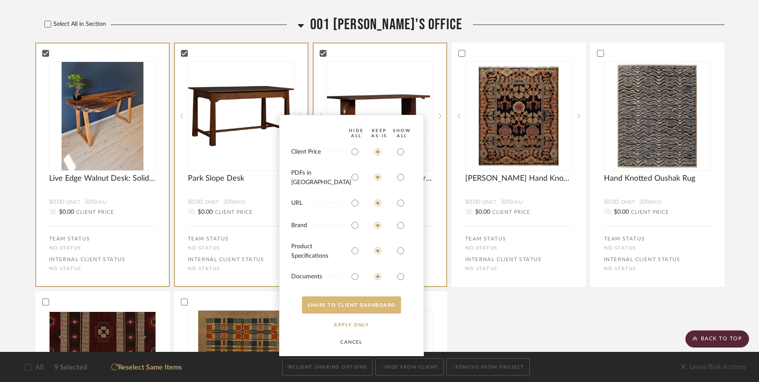
click at [355, 302] on button "SHARE TO CLIENT Dashboard" at bounding box center [351, 305] width 99 height 17
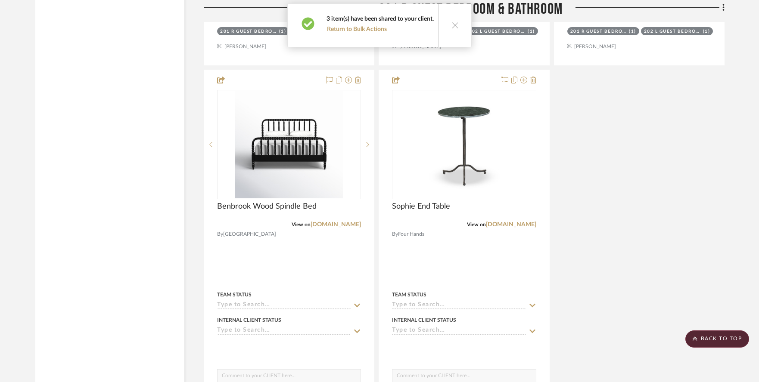
click at [453, 26] on icon at bounding box center [454, 25] width 7 height 7
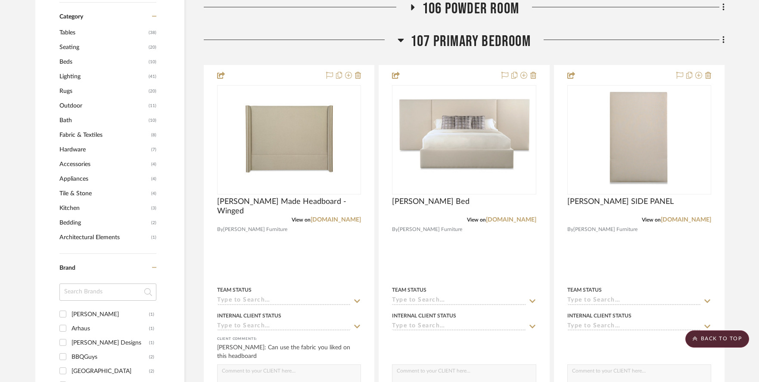
scroll to position [538, 0]
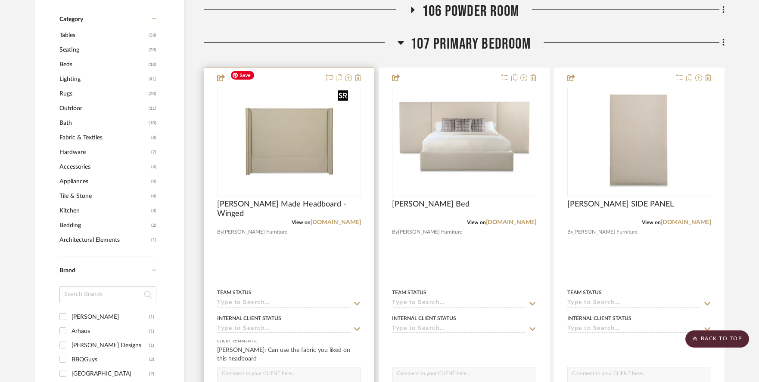
click at [0, 0] on img at bounding box center [0, 0] width 0 height 0
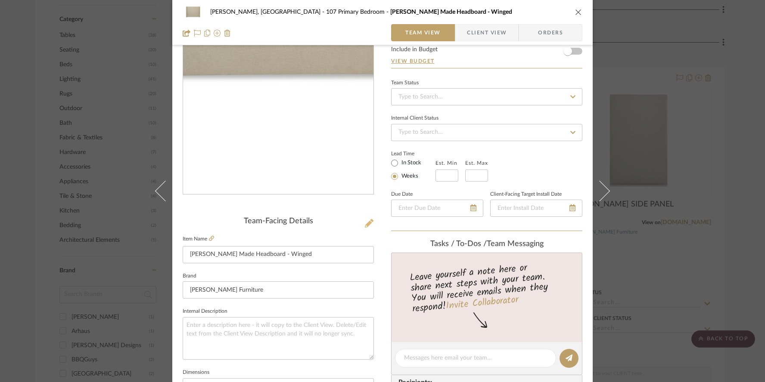
scroll to position [66, 0]
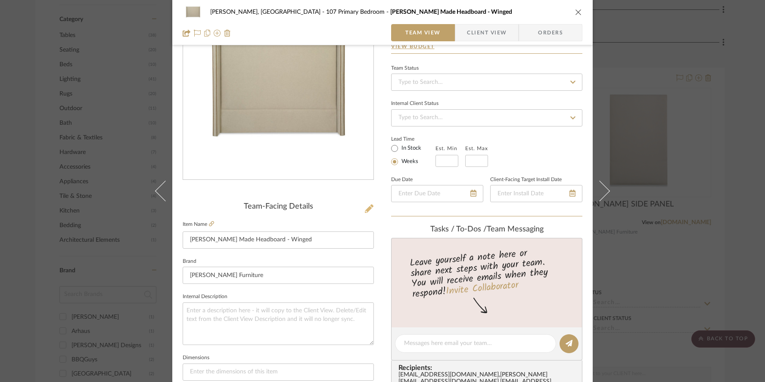
click at [365, 207] on icon at bounding box center [369, 209] width 9 height 9
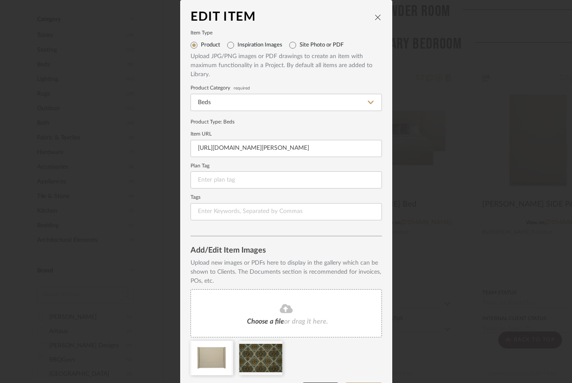
scroll to position [27, 0]
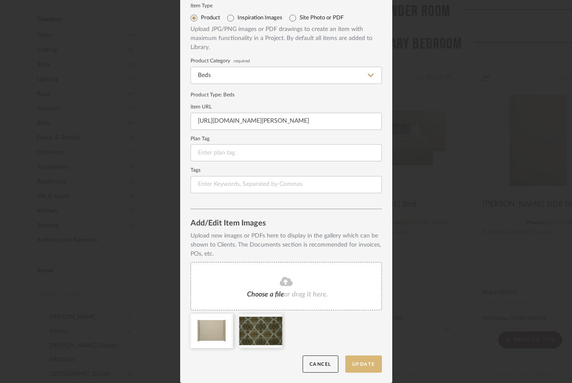
click at [358, 362] on button "Update" at bounding box center [363, 365] width 37 height 18
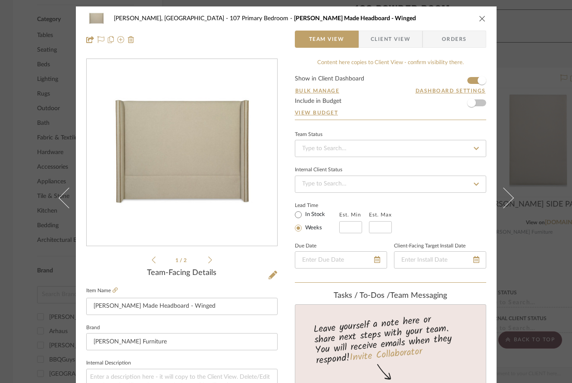
click at [208, 261] on icon at bounding box center [210, 260] width 4 height 8
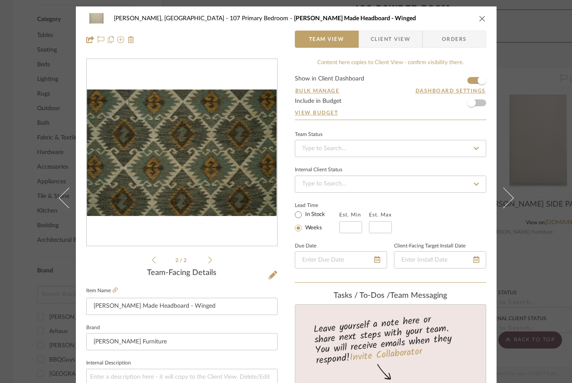
click at [152, 261] on icon at bounding box center [154, 260] width 4 height 8
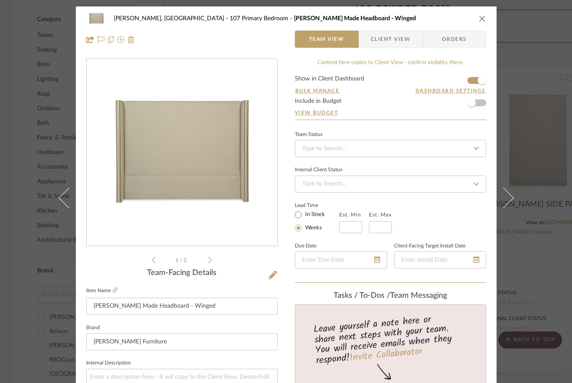
click at [478, 18] on icon "close" at bounding box center [481, 18] width 7 height 7
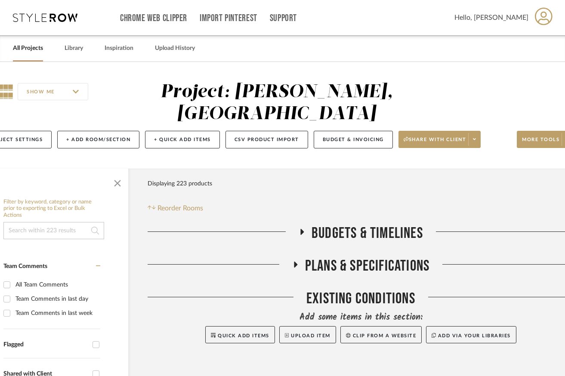
scroll to position [0, 38]
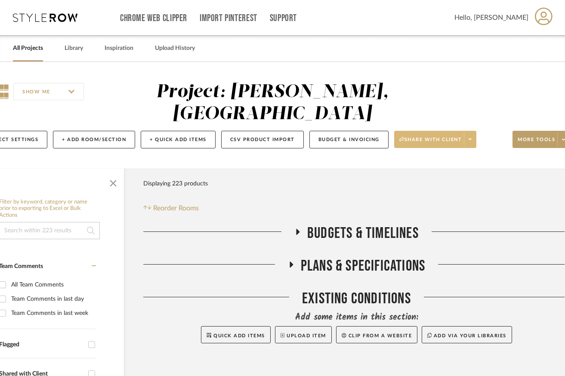
click at [457, 137] on span "Share with client" at bounding box center [431, 143] width 63 height 13
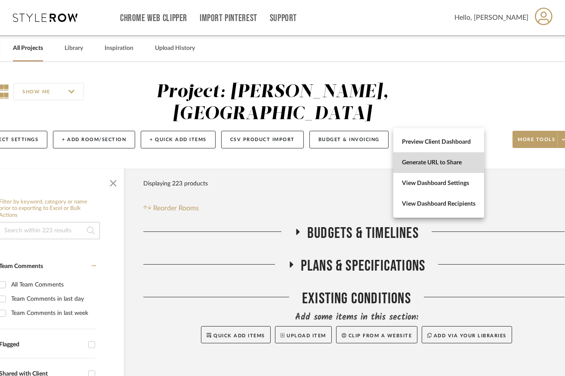
click at [444, 162] on span "Generate URL to Share" at bounding box center [439, 162] width 74 height 7
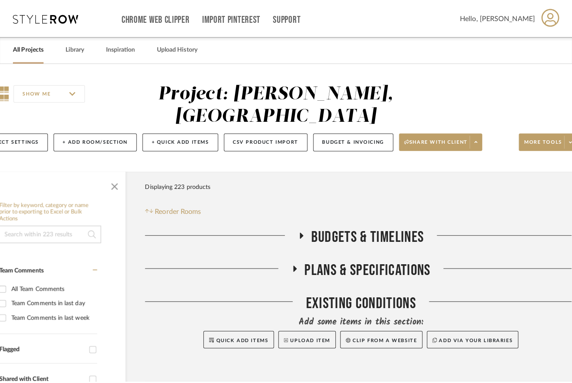
scroll to position [0, 0]
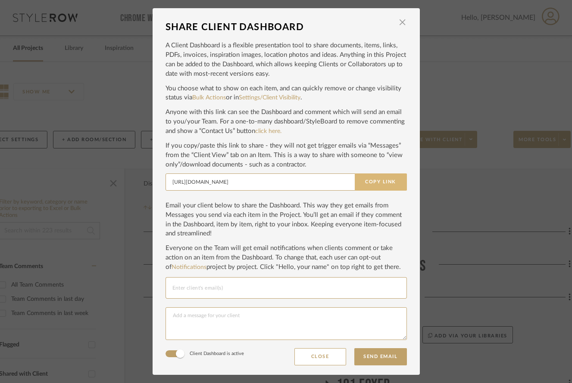
click at [388, 176] on button "Copy Link" at bounding box center [380, 182] width 52 height 17
